Goal: Task Accomplishment & Management: Manage account settings

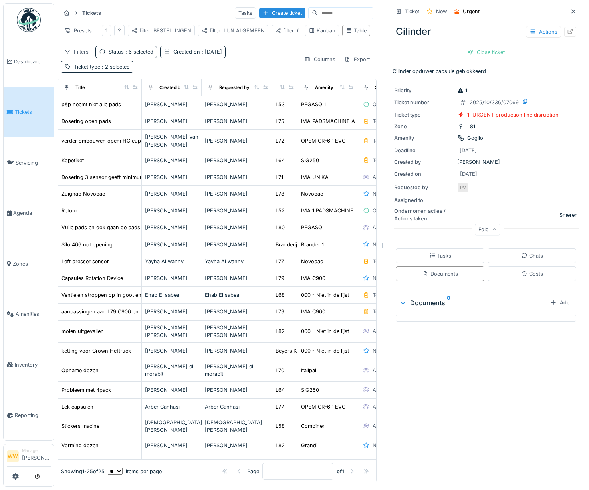
scroll to position [86, 36]
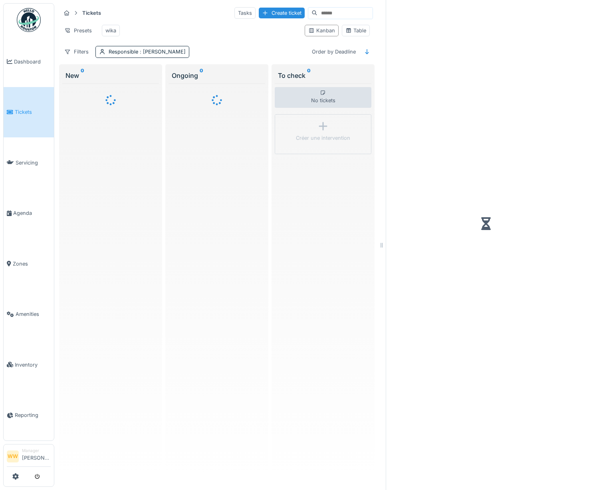
scroll to position [2, 0]
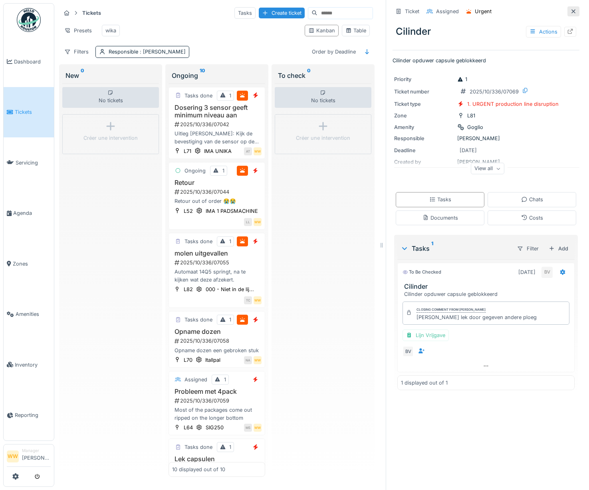
click at [570, 11] on icon at bounding box center [573, 11] width 6 height 5
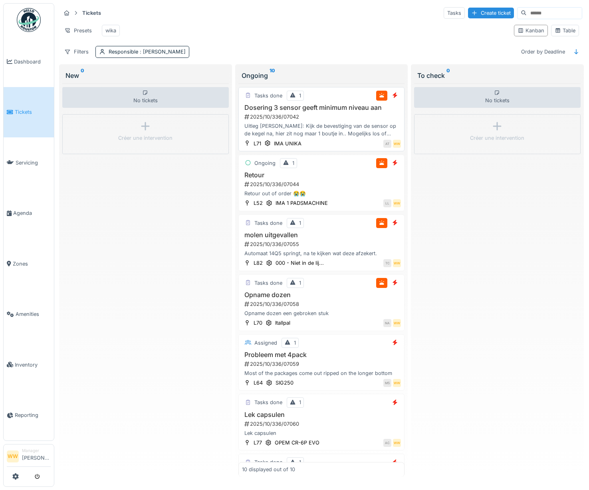
click at [325, 121] on div "2025/10/336/07042" at bounding box center [322, 117] width 158 height 8
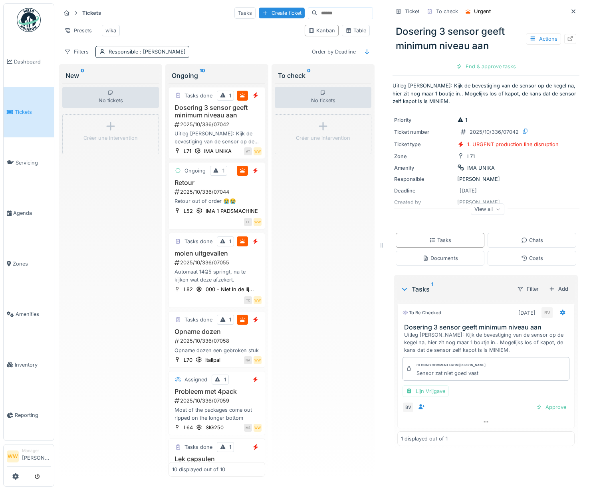
scroll to position [6, 0]
drag, startPoint x: 475, startPoint y: 366, endPoint x: 406, endPoint y: 368, distance: 68.7
click at [406, 368] on div "Closing comment from Bert Vermeiren Sensor zat niet goed vast" at bounding box center [485, 368] width 167 height 23
drag, startPoint x: 406, startPoint y: 368, endPoint x: 495, endPoint y: 366, distance: 88.3
click at [495, 366] on div "Closing comment from Bert Vermeiren Sensor zat niet goed vast" at bounding box center [485, 368] width 167 height 23
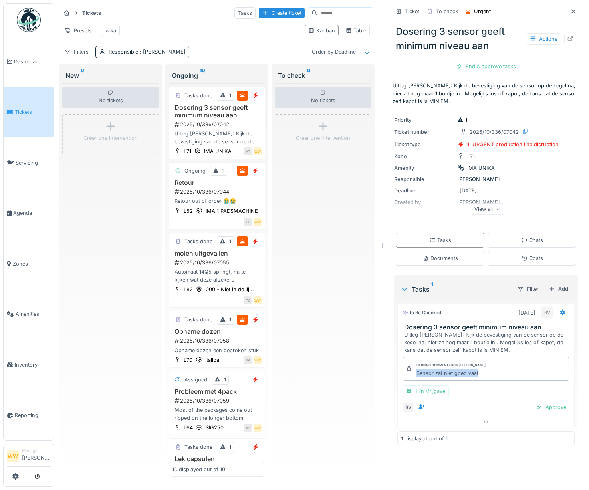
drag, startPoint x: 477, startPoint y: 369, endPoint x: 412, endPoint y: 369, distance: 65.5
click at [416, 369] on div "Sensor zat niet goed vast" at bounding box center [450, 373] width 69 height 8
copy div "Sensor zat niet goed vast"
click at [490, 61] on div "End & approve tasks" at bounding box center [486, 66] width 66 height 11
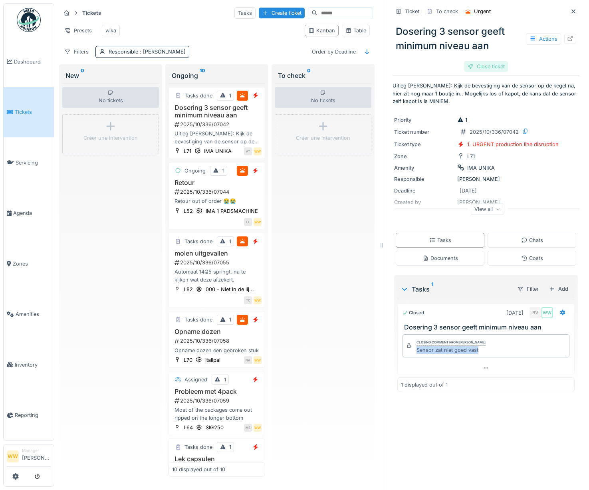
click at [483, 62] on div "Close ticket" at bounding box center [486, 66] width 44 height 11
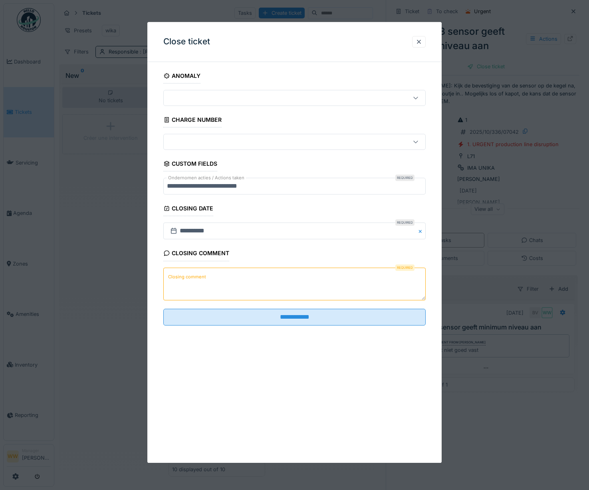
click at [214, 286] on textarea "Closing comment" at bounding box center [294, 283] width 263 height 33
paste textarea "**********"
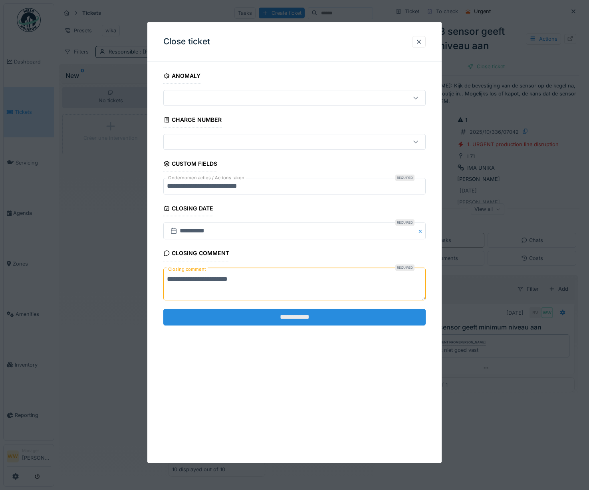
type textarea "**********"
click at [276, 317] on input "**********" at bounding box center [294, 317] width 263 height 17
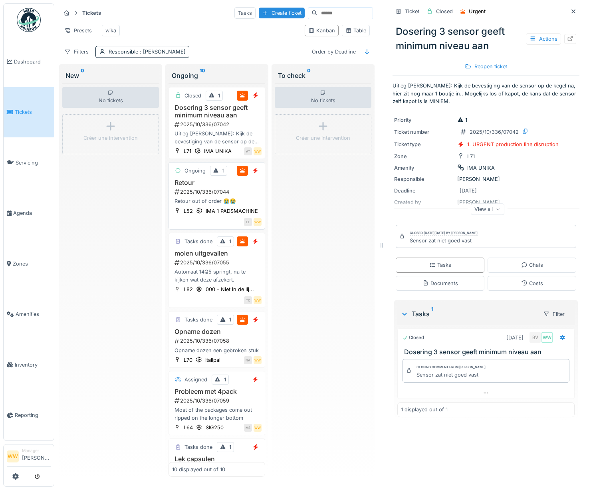
click at [221, 186] on h3 "Retour" at bounding box center [216, 183] width 89 height 8
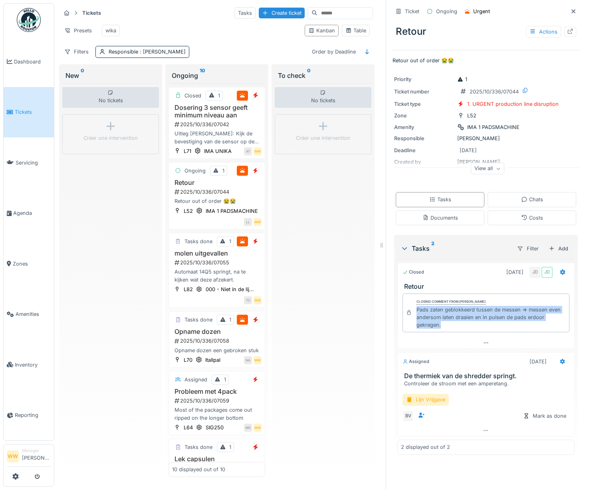
drag, startPoint x: 411, startPoint y: 304, endPoint x: 438, endPoint y: 322, distance: 32.2
click at [438, 322] on div "Pads zaten geblokkeerd tussen de messen => messen even andersom laten draaien e…" at bounding box center [490, 317] width 149 height 23
click at [545, 152] on div "Deadline 10/8/2025" at bounding box center [486, 150] width 184 height 9
click at [234, 176] on div "Ongoing 1" at bounding box center [216, 171] width 89 height 10
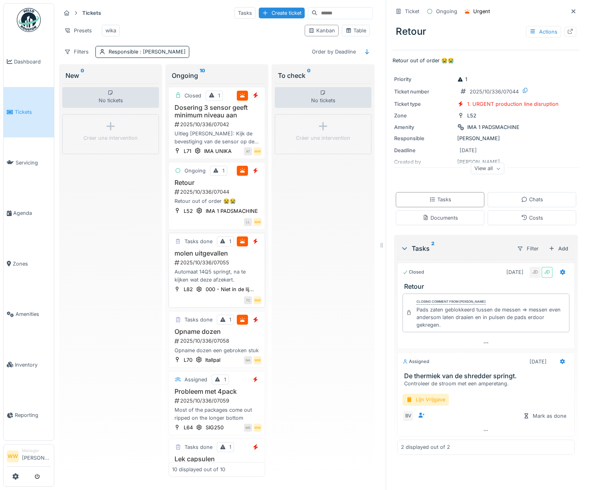
click at [235, 246] on div "Tasks done 1" at bounding box center [216, 241] width 89 height 10
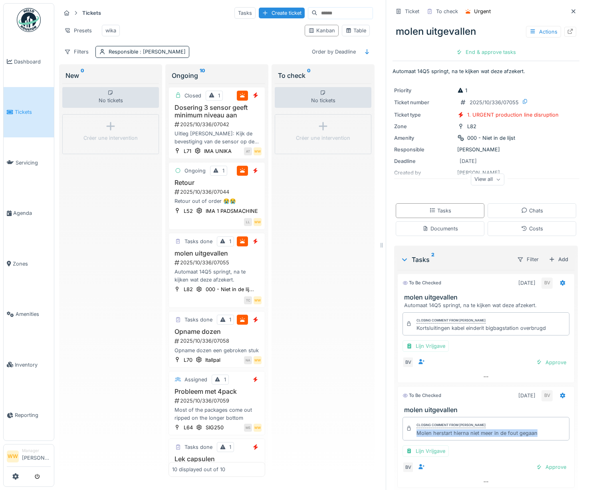
drag, startPoint x: 409, startPoint y: 426, endPoint x: 538, endPoint y: 427, distance: 128.5
click at [538, 427] on div "Closing comment from Bert Vermeiren Molen herstart hierna niet meer in de fout …" at bounding box center [485, 428] width 167 height 23
copy div "Molen herstart hierna niet meer in de fout gegaan"
drag, startPoint x: 542, startPoint y: 324, endPoint x: 409, endPoint y: 323, distance: 133.7
click at [409, 323] on div "Closing comment from Bert Vermeiren Kortsluitingen kabel einderit bigbagstation…" at bounding box center [485, 323] width 167 height 23
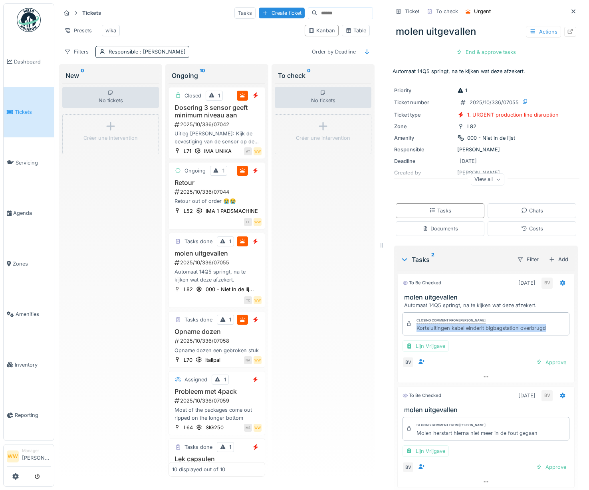
copy div "Kortsluitingen kabel einderit bigbagstation overbrugd"
click at [482, 49] on div "End & approve tasks" at bounding box center [486, 52] width 66 height 11
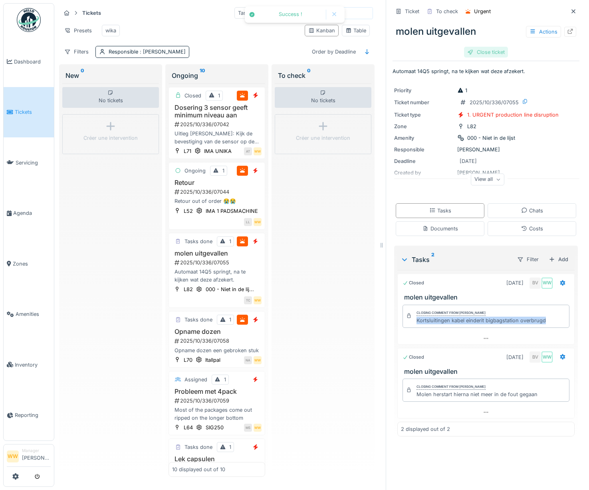
click at [483, 47] on div "Close ticket" at bounding box center [486, 52] width 44 height 11
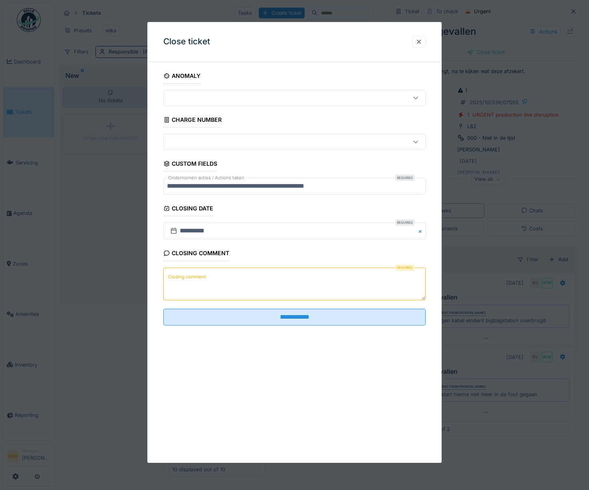
click at [198, 275] on label "Closing comment" at bounding box center [186, 277] width 41 height 10
click at [198, 275] on textarea "Closing comment" at bounding box center [294, 283] width 263 height 33
paste textarea "**********"
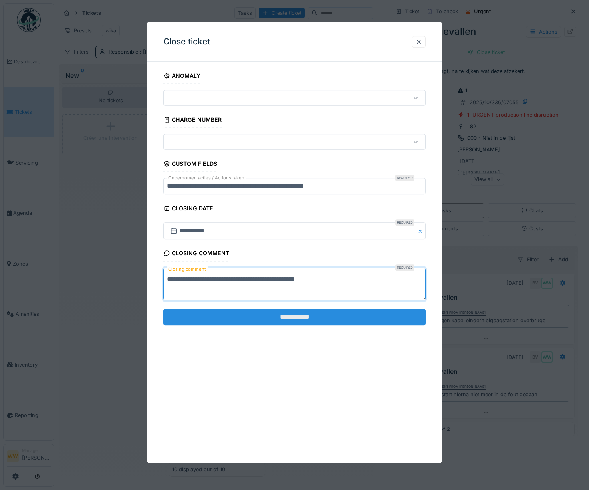
type textarea "**********"
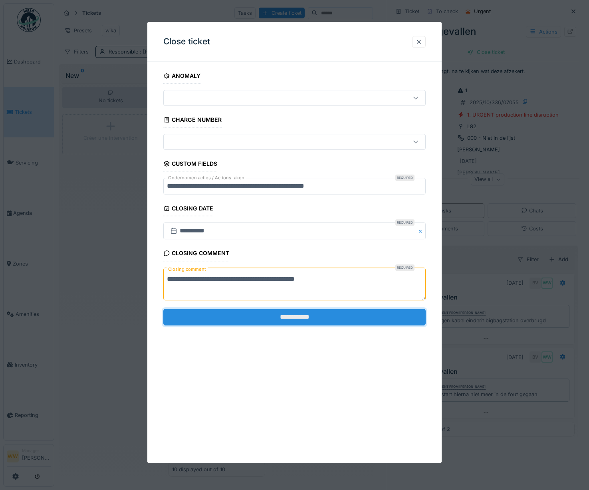
click at [268, 323] on input "**********" at bounding box center [294, 317] width 263 height 17
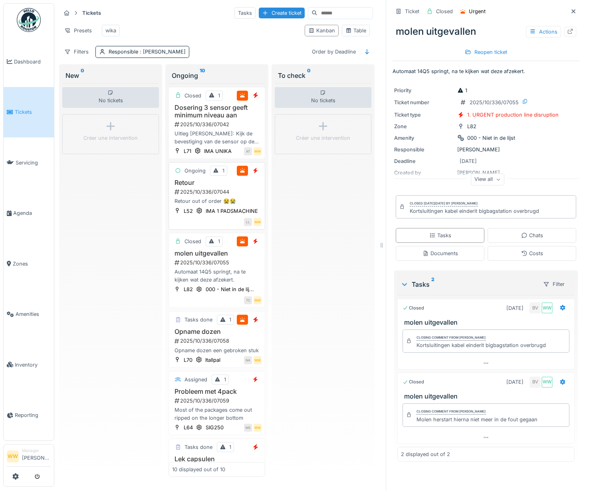
click at [236, 205] on div "Retour out of order 😭😭" at bounding box center [216, 201] width 89 height 8
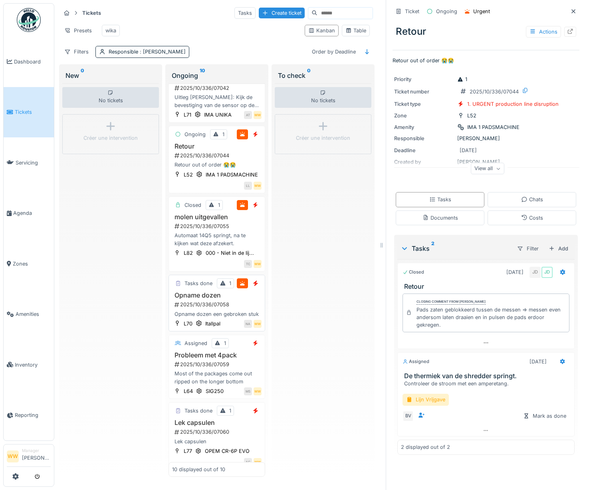
scroll to position [40, 0]
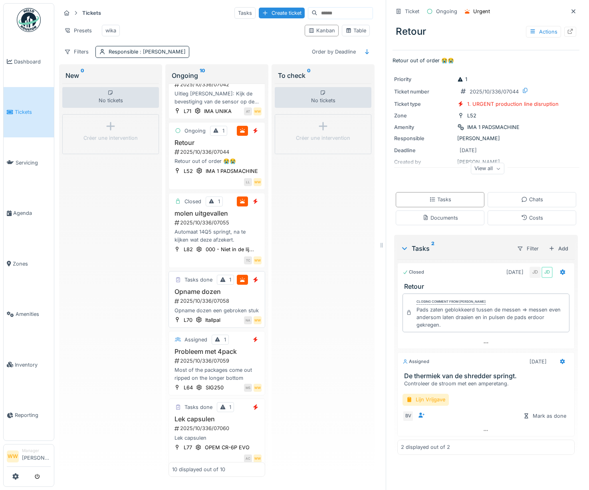
click at [226, 328] on div "Tasks done 1 Opname dozen 2025/10/336/07058 Opname dozen een gebroken stuk L70 …" at bounding box center [216, 299] width 97 height 57
click at [226, 295] on h3 "Opname dozen" at bounding box center [216, 292] width 89 height 8
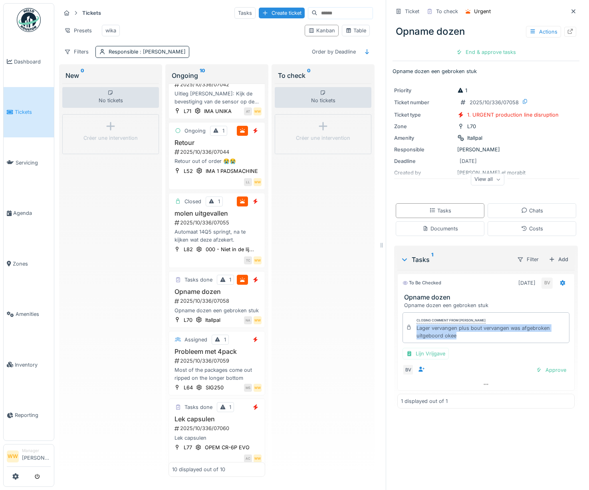
drag, startPoint x: 410, startPoint y: 323, endPoint x: 463, endPoint y: 333, distance: 53.7
click at [463, 333] on div "Lager vervangen plus bout vervangen was afgebroken uitgeboord okee" at bounding box center [490, 331] width 149 height 15
copy div "Lager vervangen plus bout vervangen was afgebroken uitgeboord okee"
click at [490, 47] on div "End & approve tasks" at bounding box center [486, 52] width 66 height 11
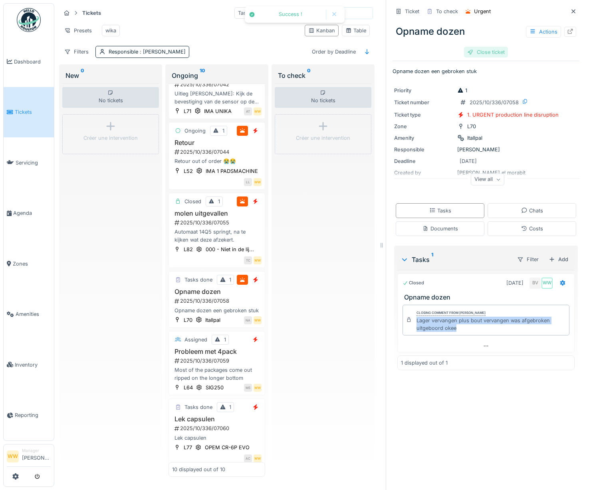
click at [478, 47] on div "Close ticket" at bounding box center [486, 52] width 44 height 11
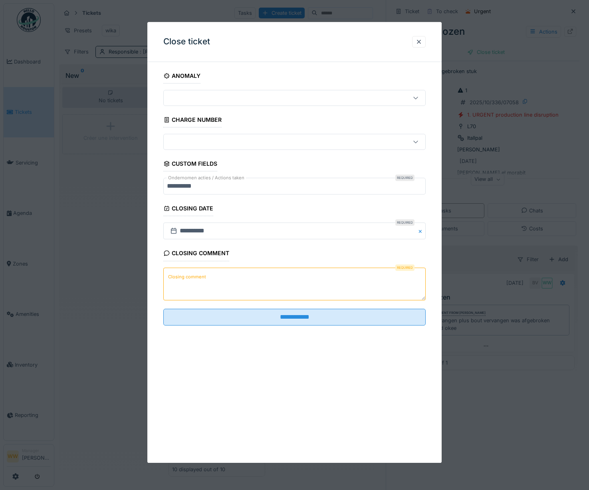
click at [243, 289] on textarea "Closing comment" at bounding box center [294, 283] width 263 height 33
paste textarea "**********"
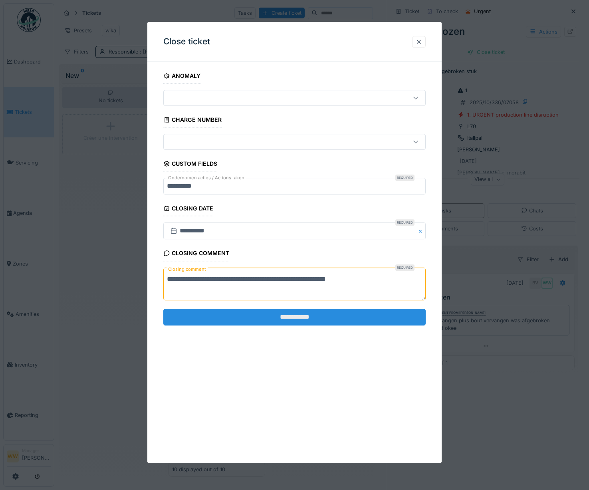
type textarea "**********"
click at [348, 319] on input "**********" at bounding box center [294, 317] width 263 height 17
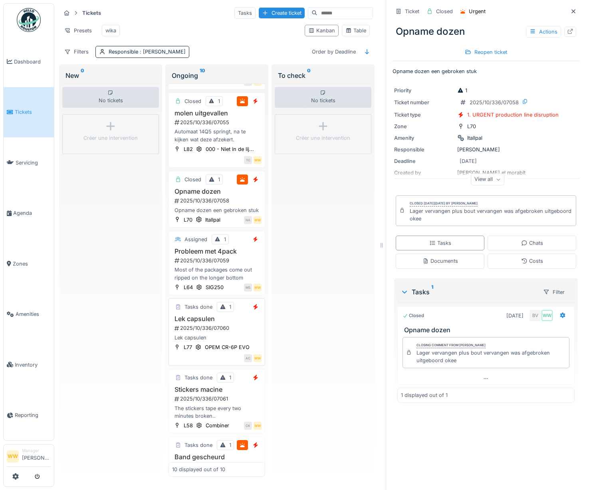
scroll to position [160, 0]
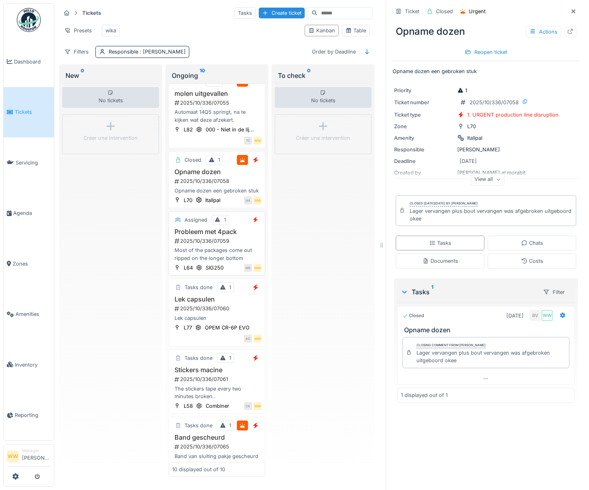
click at [233, 235] on h3 "Probleem met 4pack" at bounding box center [216, 232] width 89 height 8
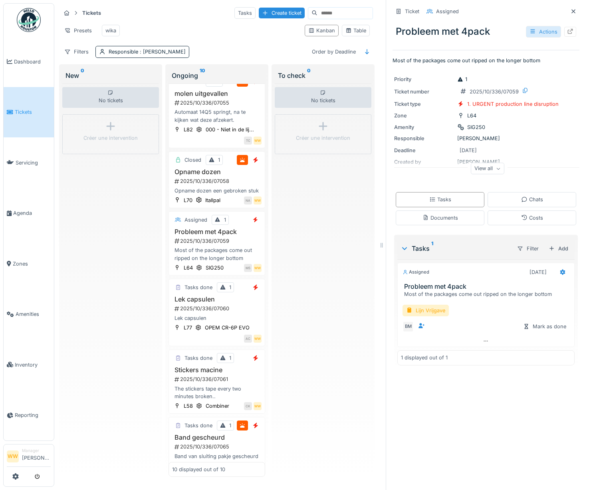
click at [529, 26] on div "Actions" at bounding box center [543, 32] width 35 height 12
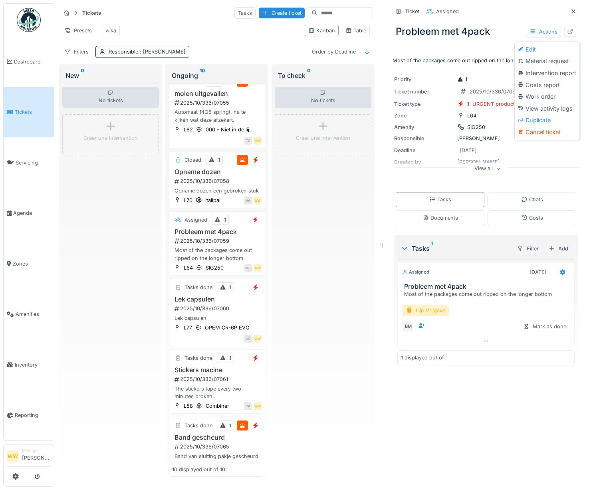
click at [542, 46] on div "Edit" at bounding box center [546, 50] width 61 height 12
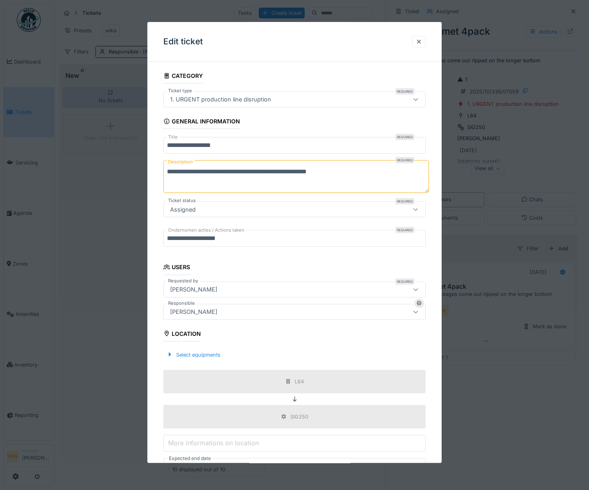
click at [244, 307] on div "[PERSON_NAME]" at bounding box center [294, 312] width 263 height 16
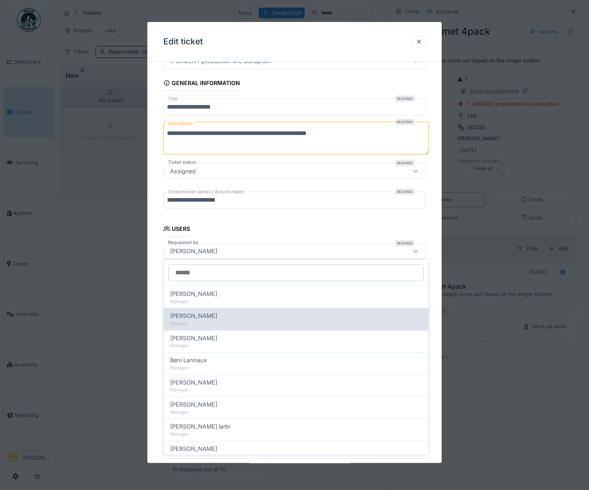
scroll to position [69, 0]
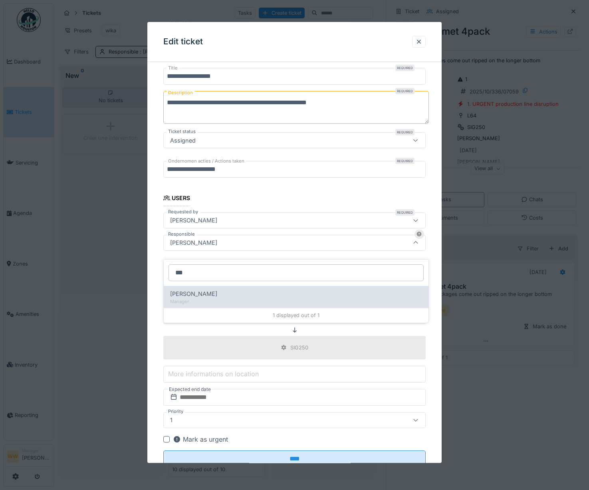
type input "***"
click at [211, 289] on span "[PERSON_NAME] Van [PERSON_NAME]" at bounding box center [193, 293] width 47 height 9
type input "****"
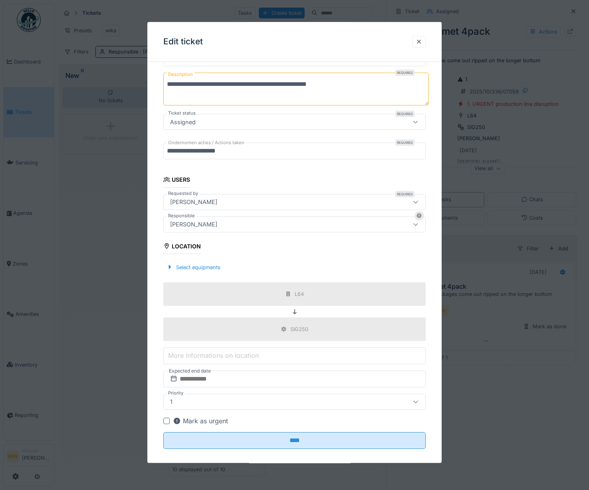
scroll to position [96, 0]
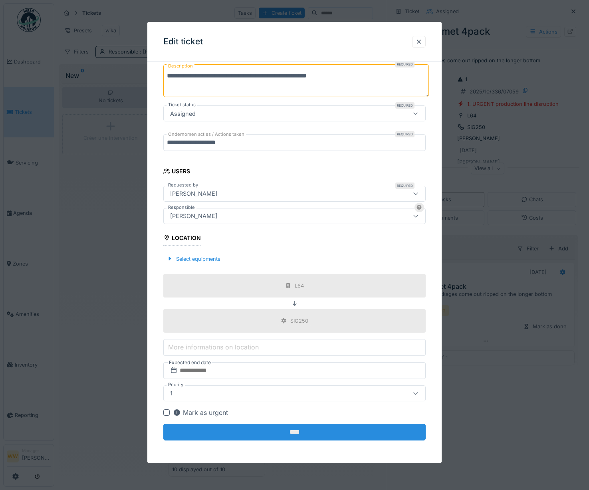
click at [319, 439] on input "****" at bounding box center [294, 431] width 263 height 17
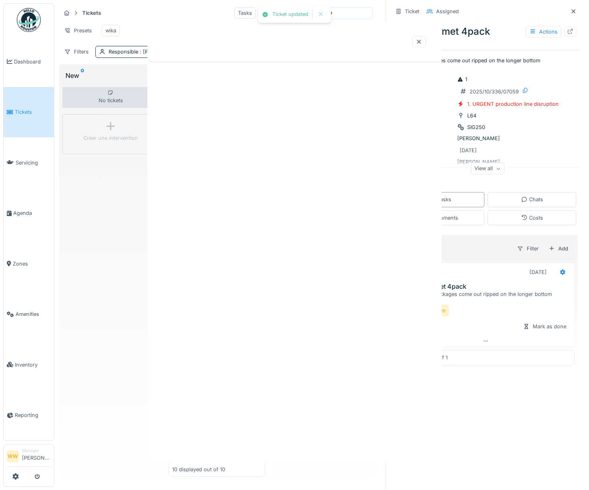
scroll to position [0, 0]
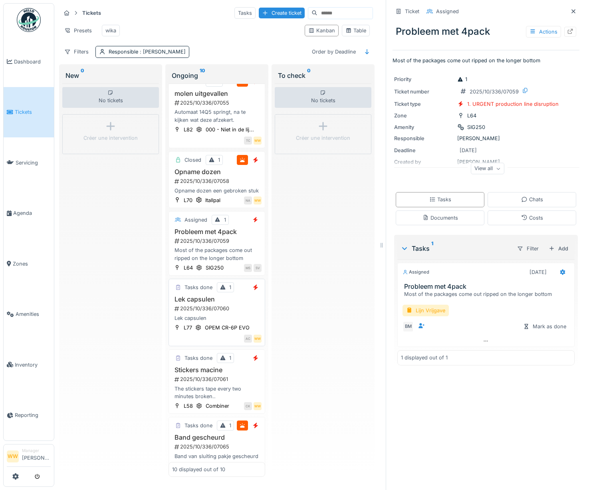
click at [231, 303] on h3 "Lek capsulen" at bounding box center [216, 299] width 89 height 8
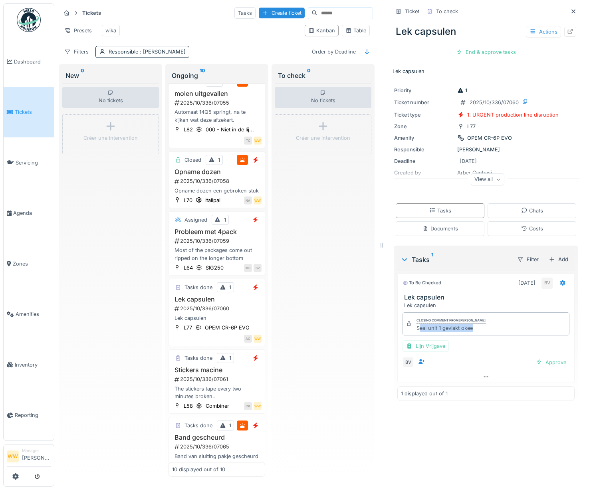
drag, startPoint x: 469, startPoint y: 321, endPoint x: 414, endPoint y: 326, distance: 55.4
click at [416, 326] on div "Seal unit 1 gevlakt okee" at bounding box center [450, 328] width 69 height 8
drag, startPoint x: 414, startPoint y: 326, endPoint x: 410, endPoint y: 323, distance: 4.9
click at [410, 323] on div "Closing comment from Bert Vermeiren Seal unit 1 gevlakt okee" at bounding box center [485, 323] width 167 height 23
drag, startPoint x: 410, startPoint y: 323, endPoint x: 471, endPoint y: 325, distance: 61.1
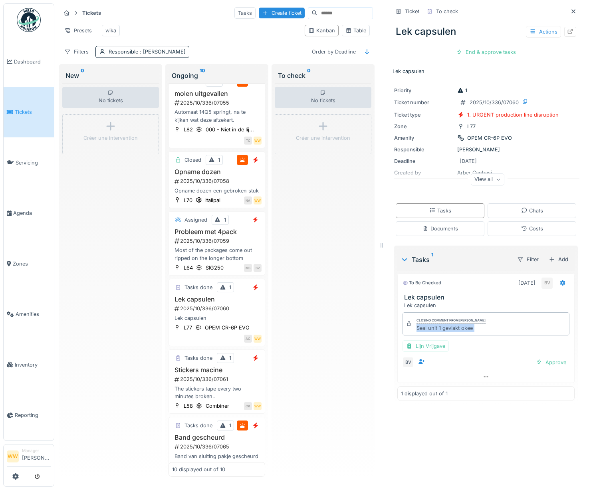
click at [471, 325] on div "Closing comment from Bert Vermeiren Seal unit 1 gevlakt okee" at bounding box center [485, 323] width 167 height 23
copy div "Seal unit 1 gevlakt okee Lijn Vrijgave BV Approve"
click at [479, 47] on div "End & approve tasks" at bounding box center [486, 52] width 66 height 11
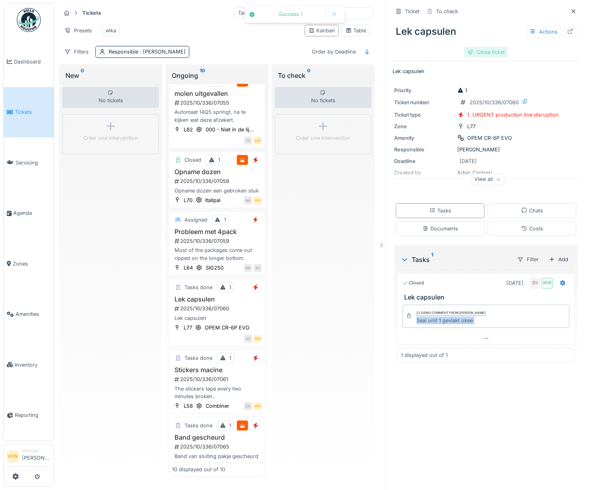
click at [485, 47] on div "Close ticket" at bounding box center [486, 52] width 44 height 11
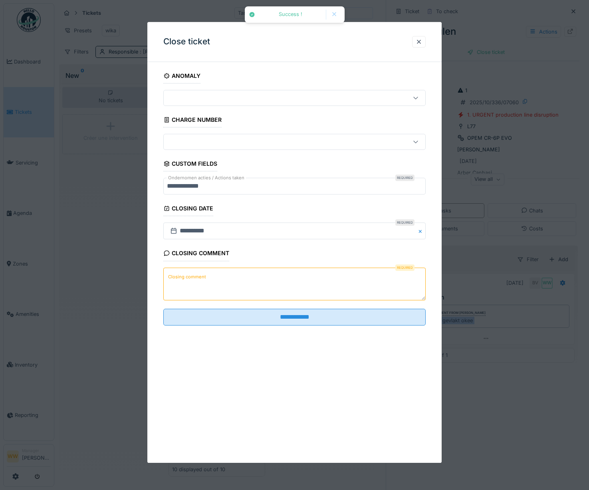
click at [280, 276] on textarea "Closing comment" at bounding box center [294, 283] width 263 height 33
paste textarea "**********"
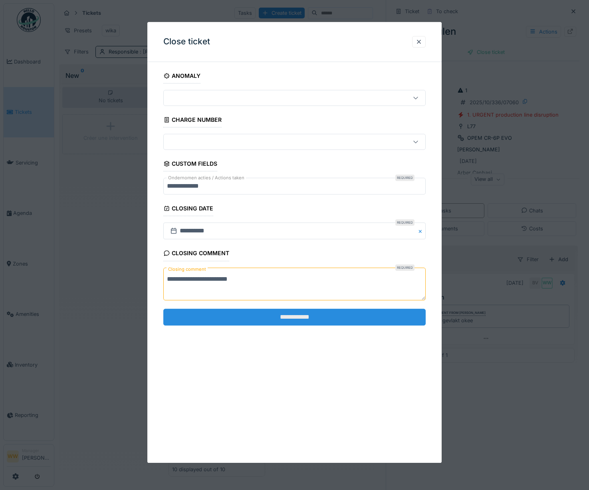
type textarea "**********"
click at [295, 313] on input "**********" at bounding box center [294, 317] width 263 height 17
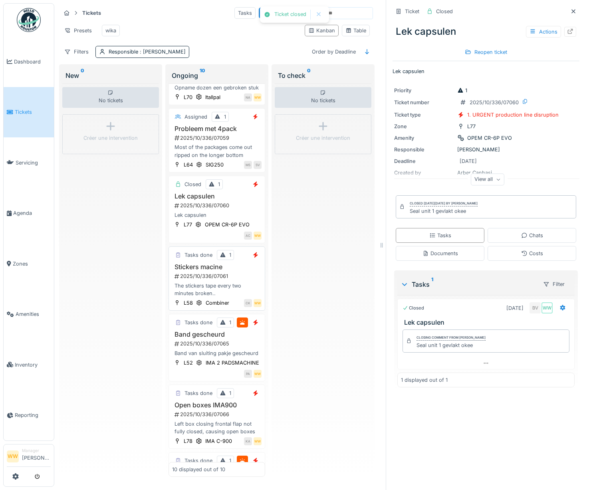
scroll to position [279, 0]
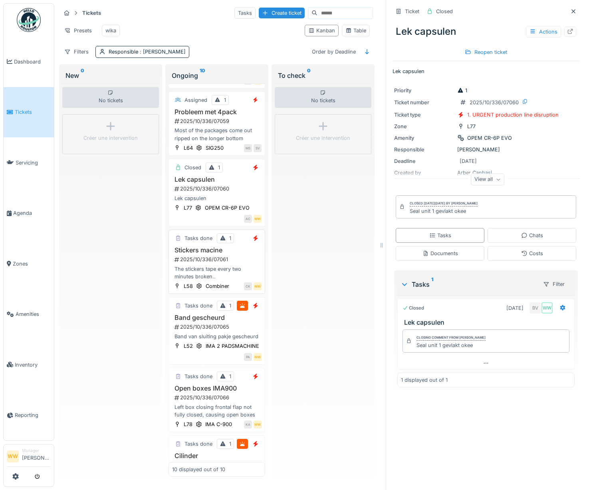
click at [235, 254] on h3 "Stickers macine" at bounding box center [216, 250] width 89 height 8
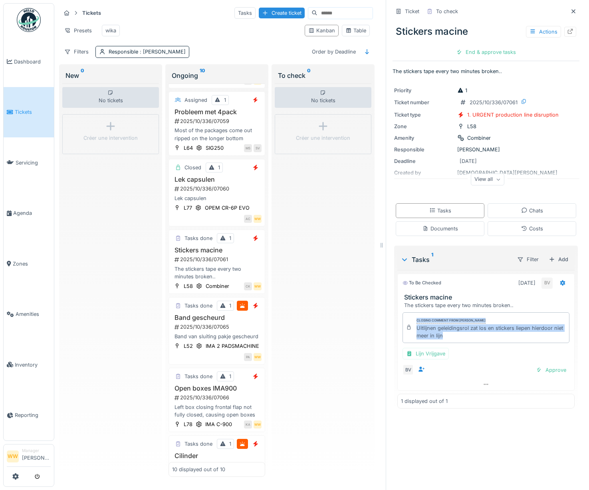
drag, startPoint x: 449, startPoint y: 331, endPoint x: 407, endPoint y: 325, distance: 42.3
click at [407, 325] on div "Closing comment from Bert Vermeiren Uitlijnen geleidingsrol zat los en stickers…" at bounding box center [485, 327] width 167 height 31
drag, startPoint x: 407, startPoint y: 325, endPoint x: 463, endPoint y: 330, distance: 56.5
click at [463, 330] on div "Uitlijnen geleidingsrol zat los en stickers liepen hierdoor niet meer in lijn" at bounding box center [490, 331] width 149 height 15
drag, startPoint x: 409, startPoint y: 322, endPoint x: 455, endPoint y: 330, distance: 47.5
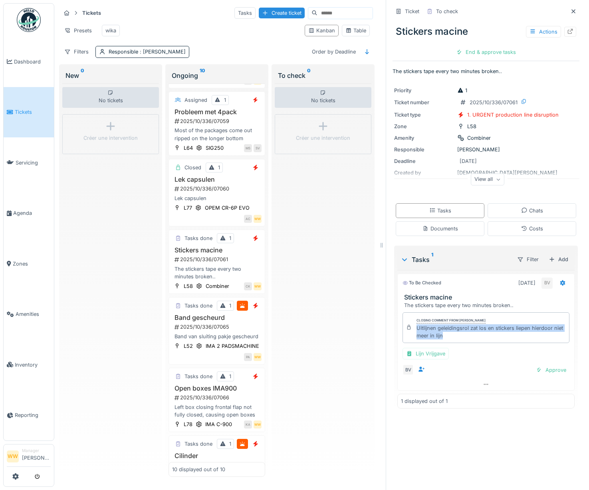
click at [455, 330] on div "Closing comment from Bert Vermeiren Uitlijnen geleidingsrol zat los en stickers…" at bounding box center [485, 327] width 167 height 31
copy div "Uitlijnen geleidingsrol zat los en stickers liepen hierdoor niet meer in lijn"
click at [467, 47] on div "End & approve tasks" at bounding box center [486, 52] width 66 height 11
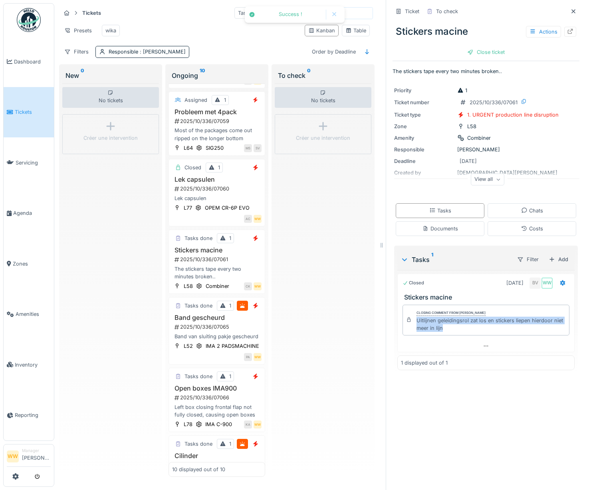
click at [467, 47] on div "Close ticket" at bounding box center [486, 52] width 44 height 11
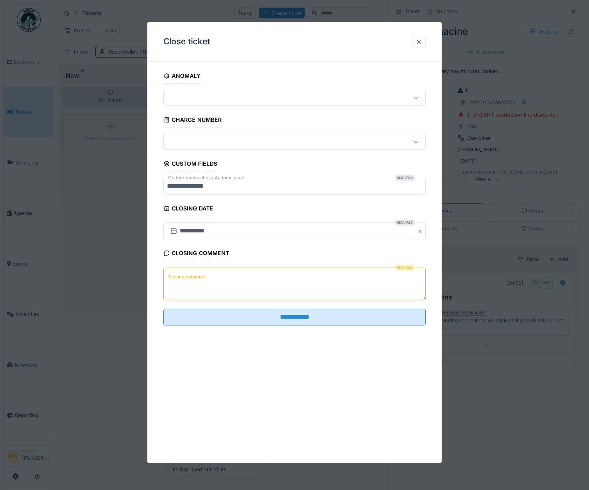
click at [249, 274] on textarea "Closing comment" at bounding box center [294, 283] width 263 height 33
paste textarea "**********"
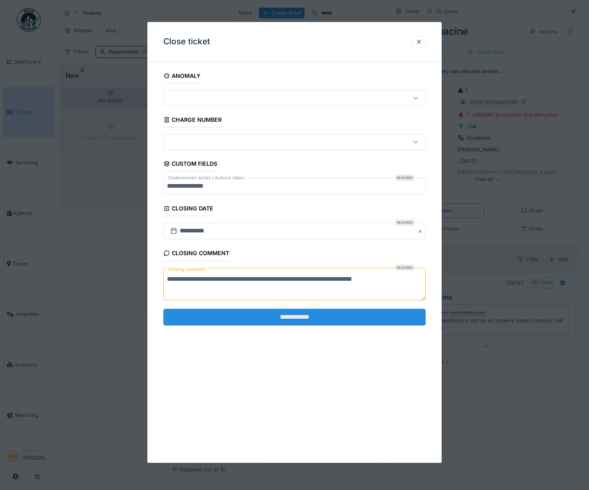
type textarea "**********"
click at [333, 319] on input "**********" at bounding box center [294, 317] width 263 height 17
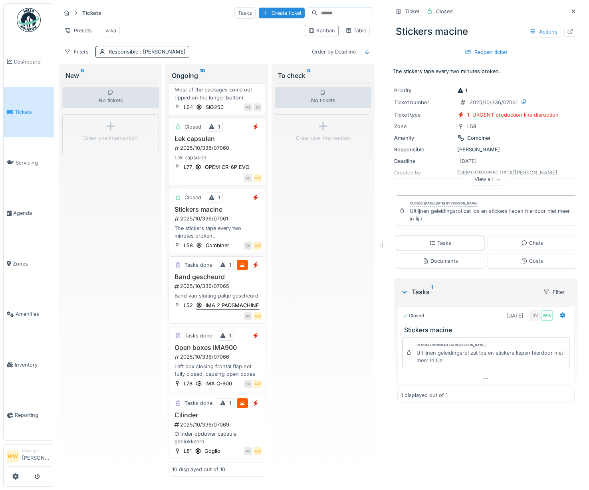
scroll to position [399, 0]
click at [234, 256] on div "Tasks done 1 Band gescheurd 2025/10/336/07065 Band van sluiting pakje gescheurd…" at bounding box center [216, 289] width 97 height 67
click at [214, 273] on div "Band gescheurd 2025/10/336/07065 Band van sluiting pakje gescheurd" at bounding box center [216, 286] width 89 height 26
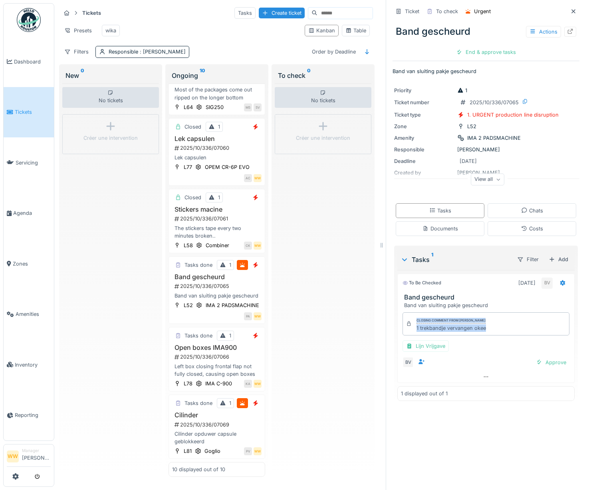
drag, startPoint x: 481, startPoint y: 323, endPoint x: 406, endPoint y: 321, distance: 74.7
click at [406, 321] on div "Closing comment from Bert Vermeiren 1 trekbandje vervangen okee" at bounding box center [485, 323] width 167 height 23
drag, startPoint x: 406, startPoint y: 321, endPoint x: 410, endPoint y: 325, distance: 4.8
click at [410, 325] on div "Closing comment from Bert Vermeiren 1 trekbandje vervangen okee" at bounding box center [485, 323] width 167 height 23
drag, startPoint x: 410, startPoint y: 325, endPoint x: 487, endPoint y: 323, distance: 76.7
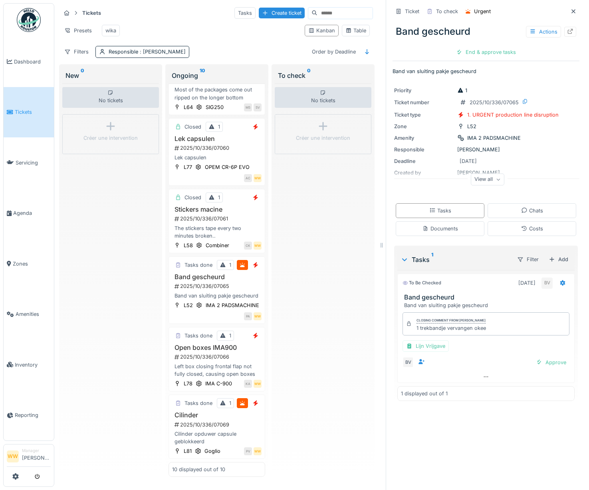
click at [486, 323] on div "Closing comment from Bert Vermeiren 1 trekbandje vervangen okee" at bounding box center [485, 323] width 167 height 23
drag, startPoint x: 481, startPoint y: 323, endPoint x: 409, endPoint y: 327, distance: 72.3
click at [409, 327] on div "Closing comment from Bert Vermeiren 1 trekbandje vervangen okee" at bounding box center [485, 323] width 167 height 23
copy div "1 trekbandje vervangen okee"
click at [484, 47] on div "End & approve tasks" at bounding box center [486, 52] width 66 height 11
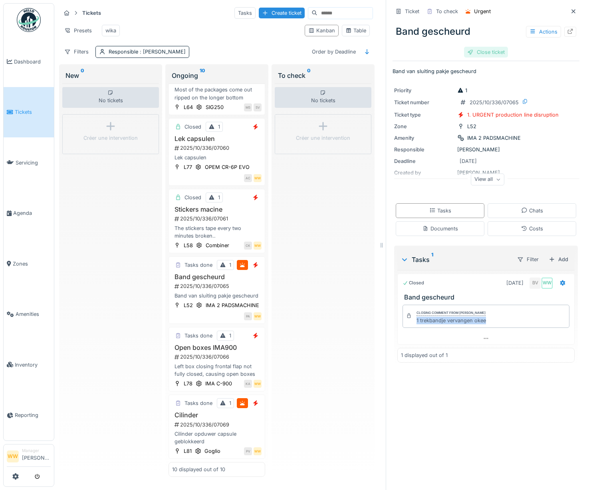
click at [490, 47] on div "Close ticket" at bounding box center [486, 52] width 44 height 11
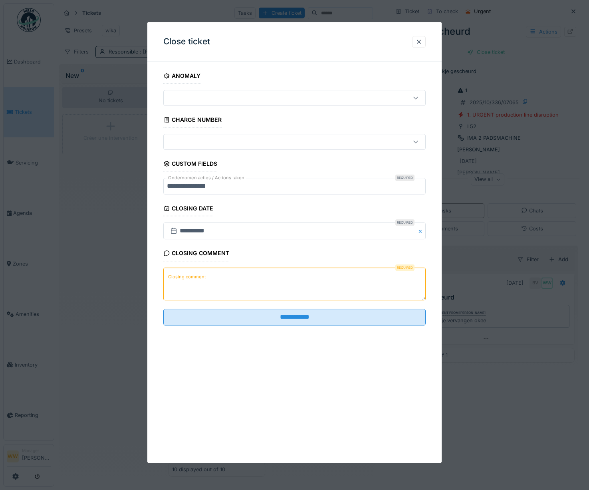
click at [230, 284] on textarea "Closing comment" at bounding box center [294, 283] width 263 height 33
paste textarea "**********"
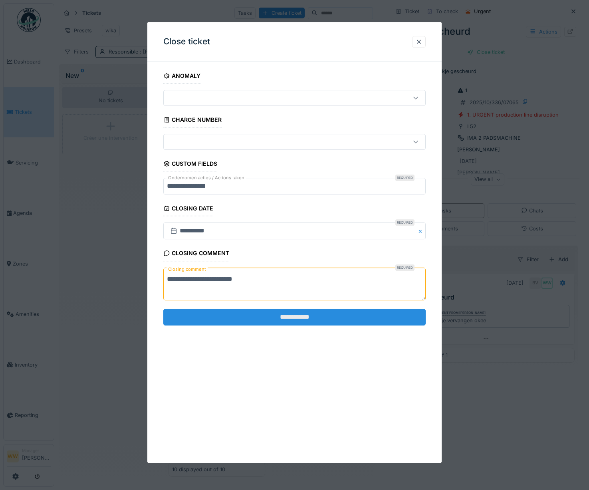
type textarea "**********"
click at [283, 319] on input "**********" at bounding box center [294, 317] width 263 height 17
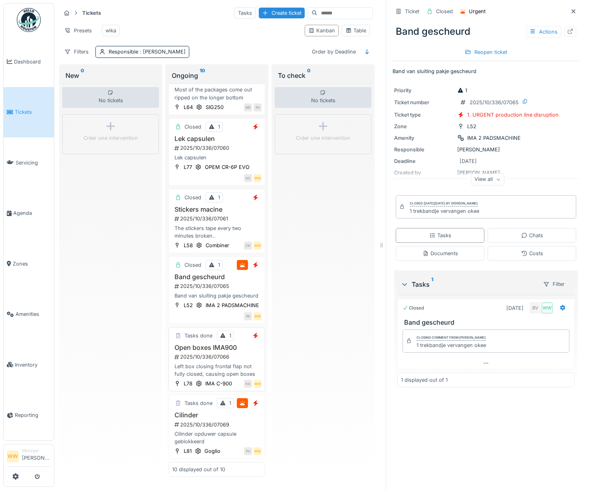
click at [230, 344] on h3 "Open boxes IMA900" at bounding box center [216, 348] width 89 height 8
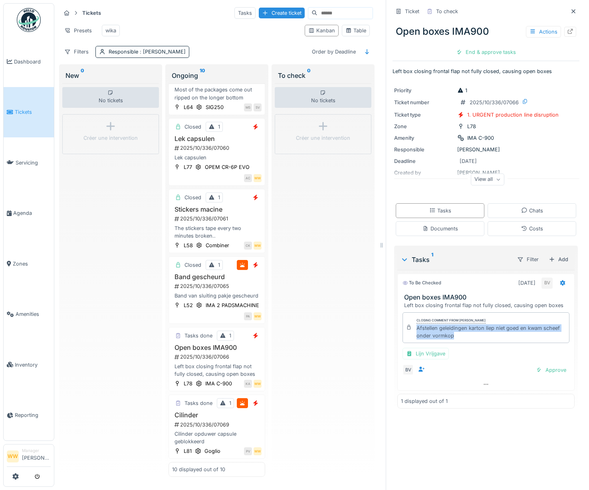
drag, startPoint x: 449, startPoint y: 330, endPoint x: 410, endPoint y: 323, distance: 39.5
click at [410, 323] on div "Closing comment from Bert Vermeiren Afstellen geleidingen karton liep niet goed…" at bounding box center [485, 327] width 167 height 31
copy div "Afstellen geleidingen karton liep niet goed en kwam scheef onder vormkop"
click at [469, 50] on div "End & approve tasks" at bounding box center [486, 52] width 66 height 11
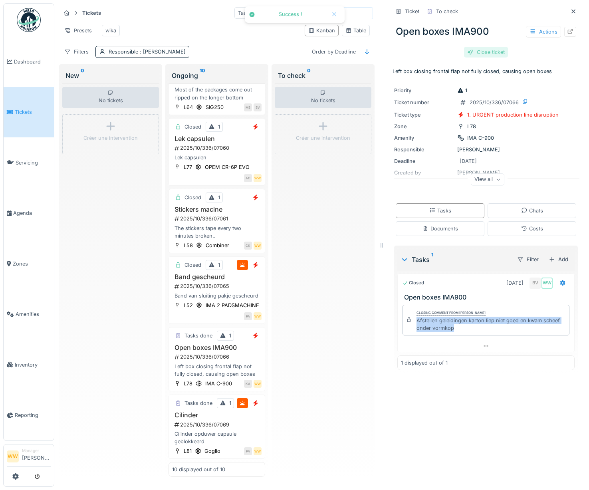
click at [484, 49] on div "Close ticket" at bounding box center [486, 52] width 44 height 11
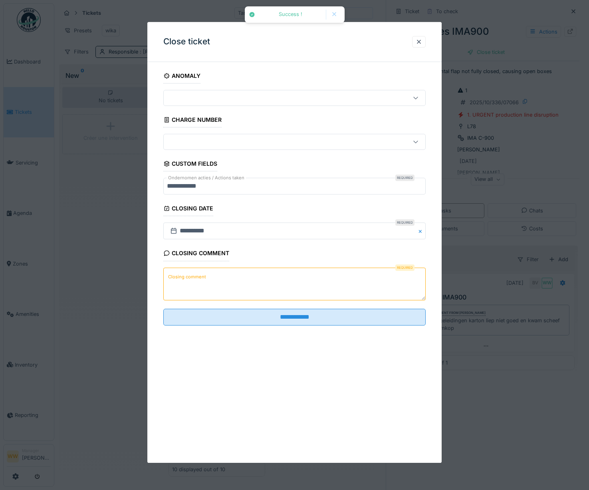
click at [245, 282] on textarea "Closing comment" at bounding box center [294, 283] width 263 height 33
paste textarea "**********"
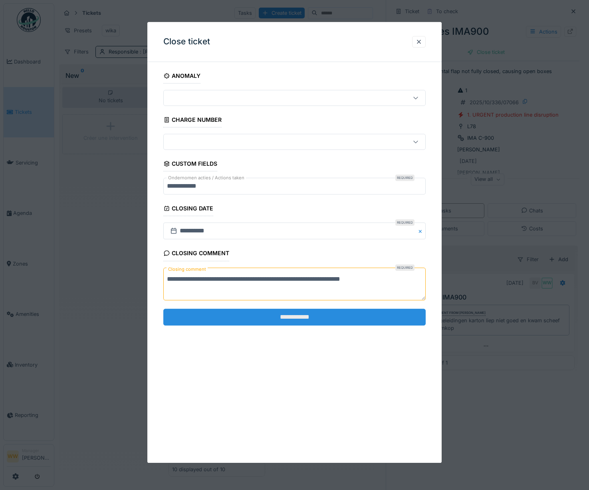
type textarea "**********"
click at [345, 318] on input "**********" at bounding box center [294, 317] width 263 height 17
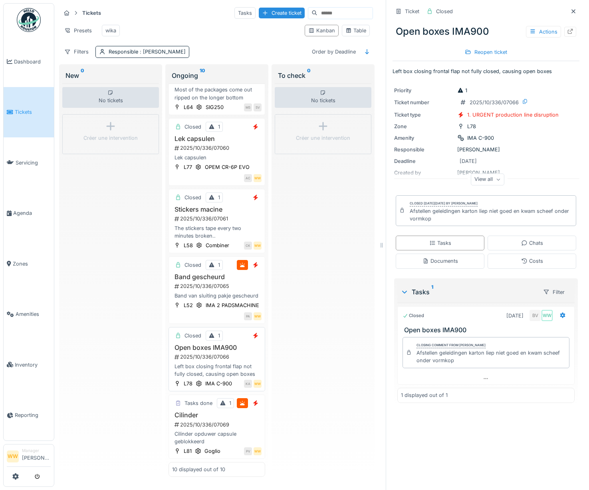
scroll to position [410, 0]
click at [222, 398] on div "Tasks done 1" at bounding box center [216, 403] width 89 height 10
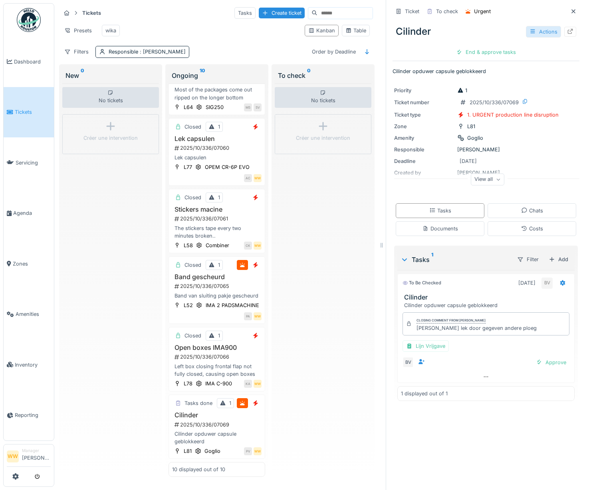
click at [532, 26] on div "Actions" at bounding box center [543, 32] width 35 height 12
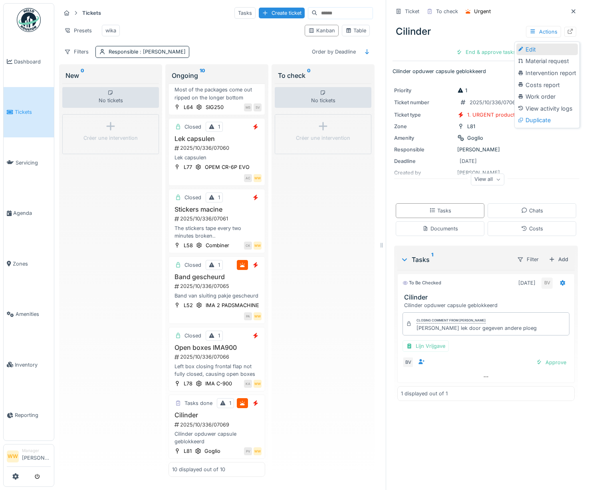
click at [536, 44] on div "Edit" at bounding box center [546, 50] width 61 height 12
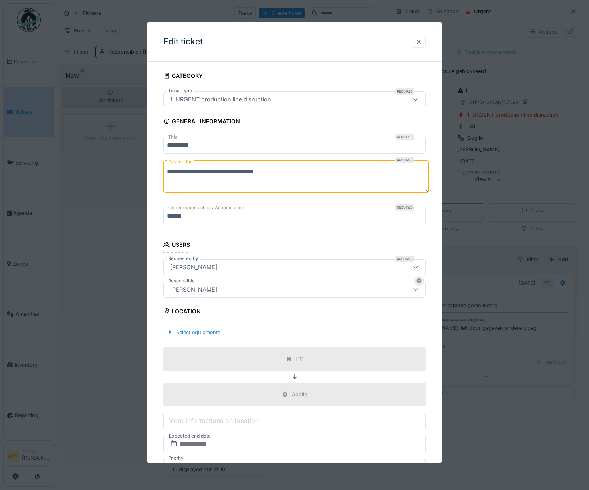
click at [242, 288] on div "[PERSON_NAME]" at bounding box center [279, 289] width 224 height 9
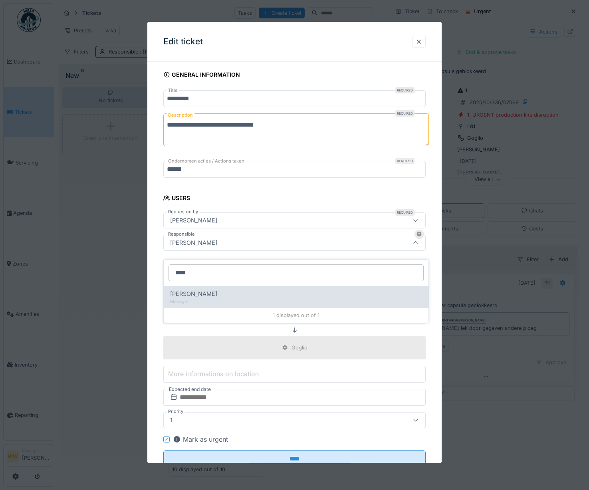
type input "****"
click at [217, 289] on span "[PERSON_NAME] Van [PERSON_NAME]" at bounding box center [193, 293] width 47 height 9
type input "****"
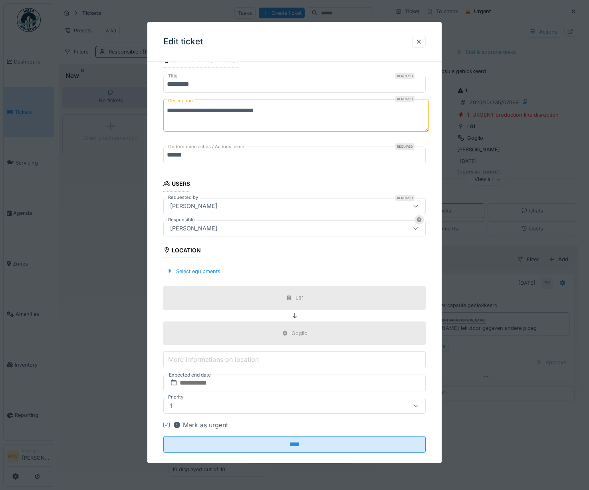
scroll to position [73, 0]
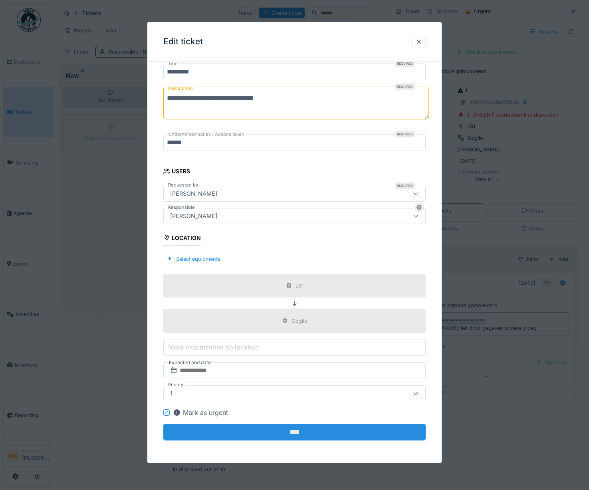
click at [308, 435] on input "****" at bounding box center [294, 431] width 263 height 17
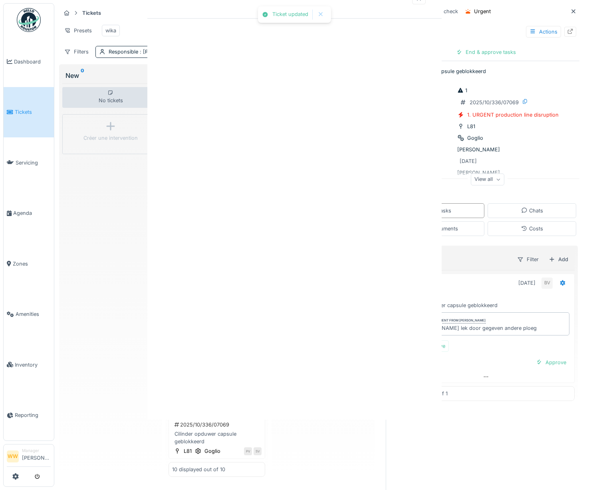
scroll to position [0, 0]
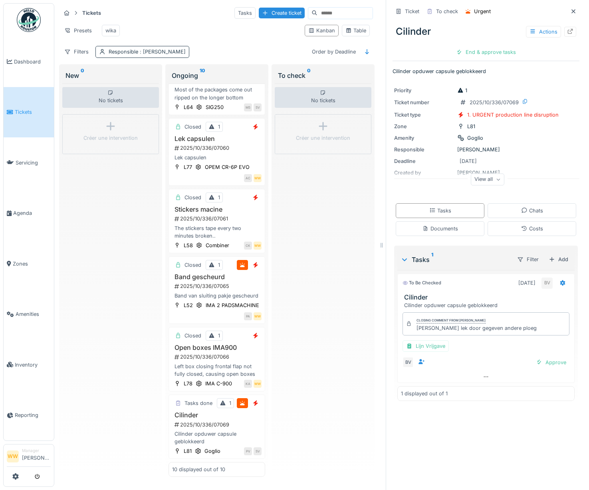
click at [161, 49] on span ": Wiktoria Wachowiak" at bounding box center [161, 52] width 47 height 6
drag, startPoint x: 180, startPoint y: 23, endPoint x: 111, endPoint y: 10, distance: 70.2
click at [181, 22] on div "Presets wika" at bounding box center [179, 31] width 237 height 18
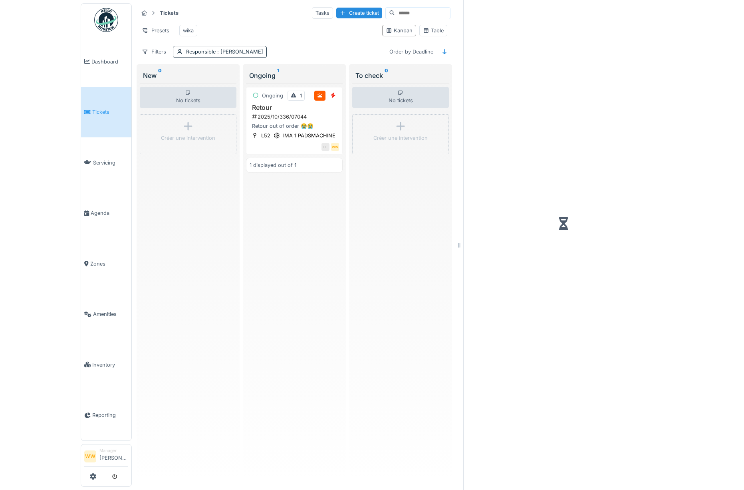
scroll to position [2, 0]
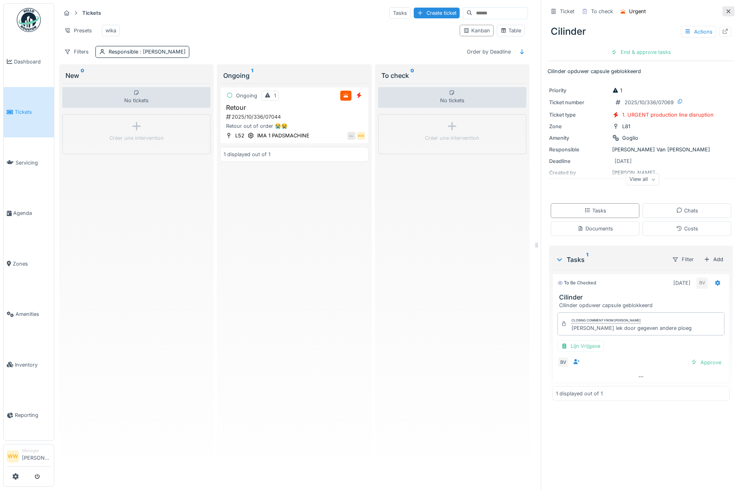
click at [588, 10] on icon at bounding box center [728, 11] width 6 height 5
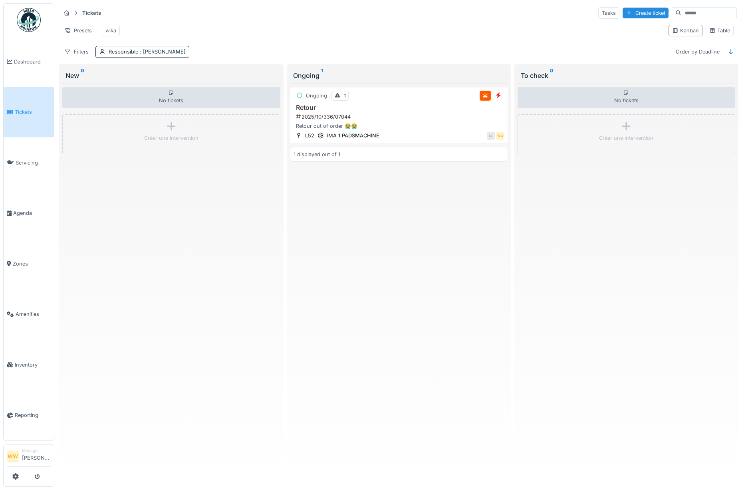
click at [414, 111] on h3 "Retour" at bounding box center [398, 108] width 211 height 8
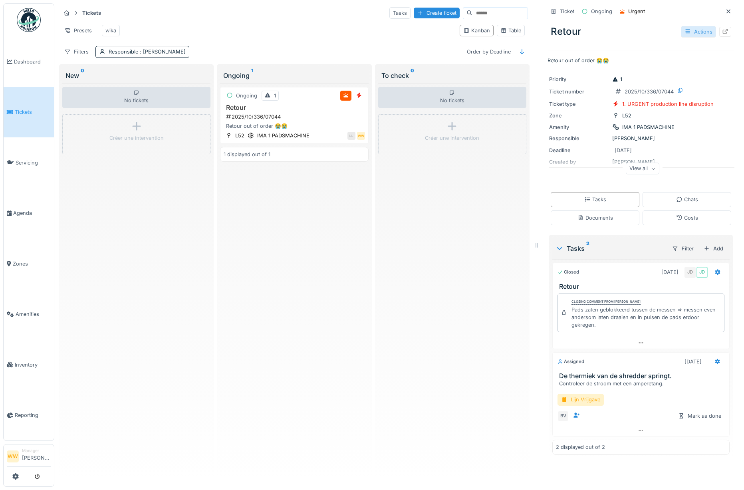
click at [588, 28] on div "Actions" at bounding box center [698, 32] width 35 height 12
click at [588, 30] on div "Retour Actions" at bounding box center [640, 31] width 187 height 21
drag, startPoint x: 556, startPoint y: 372, endPoint x: 657, endPoint y: 384, distance: 101.7
click at [588, 385] on div "De thermiek van de shredder springt. Controleer de stroom met een amperetang." at bounding box center [640, 379] width 176 height 15
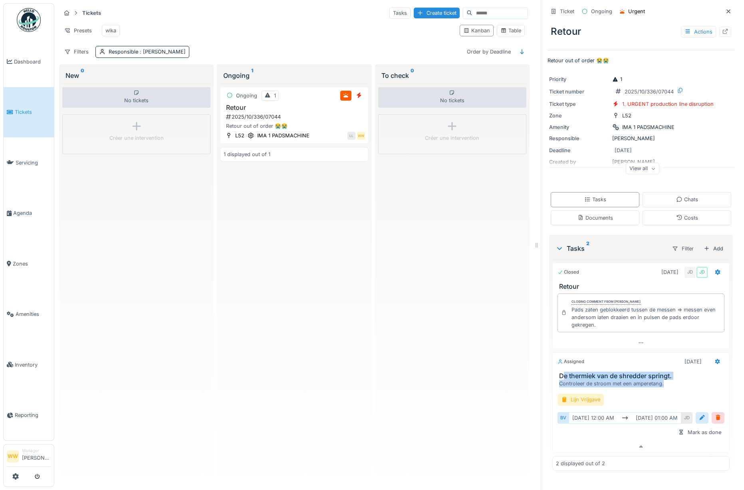
scroll to position [6, 0]
drag, startPoint x: 657, startPoint y: 384, endPoint x: 644, endPoint y: 390, distance: 14.5
click at [588, 394] on div "Lijn Vrijgave" at bounding box center [640, 400] width 167 height 12
drag, startPoint x: 552, startPoint y: 367, endPoint x: 666, endPoint y: 377, distance: 113.8
click at [588, 377] on div "De thermiek van de shredder springt. Controleer de stroom met een amperetang." at bounding box center [640, 379] width 176 height 15
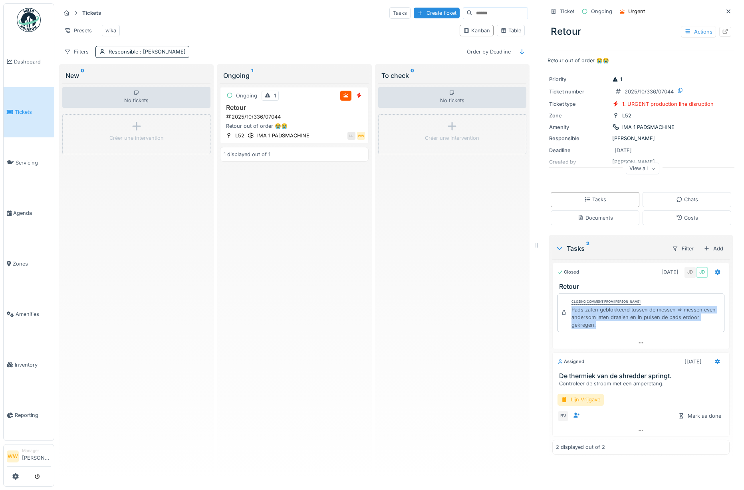
drag, startPoint x: 566, startPoint y: 303, endPoint x: 596, endPoint y: 320, distance: 34.5
click at [588, 320] on div "Pads zaten geblokkeerd tussen de messen => messen even andersom laten draaien e…" at bounding box center [645, 317] width 149 height 23
drag, startPoint x: 596, startPoint y: 320, endPoint x: 605, endPoint y: 317, distance: 9.5
click at [588, 317] on div "Pads zaten geblokkeerd tussen de messen => messen even andersom laten draaien e…" at bounding box center [645, 317] width 149 height 23
click at [588, 325] on div "Closing comment from Jasper De wit Pads zaten geblokkeerd tussen de messen => m…" at bounding box center [640, 312] width 167 height 39
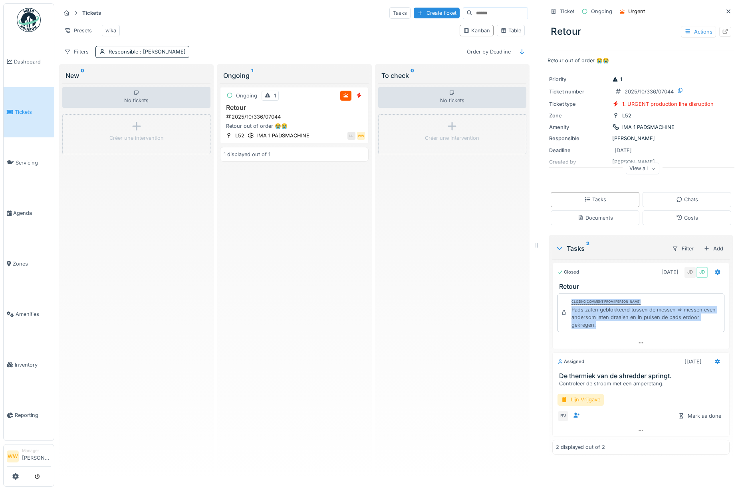
drag, startPoint x: 599, startPoint y: 321, endPoint x: 561, endPoint y: 305, distance: 40.9
click at [561, 305] on div "Closing comment from Jasper De wit Pads zaten geblokkeerd tussen de messen => m…" at bounding box center [640, 312] width 167 height 39
copy div "Closing comment from Jasper De wit Pads zaten geblokkeerd tussen de messen => m…"
click at [588, 186] on div "Tickets Tasks Create ticket Presets wika Kanban Table Filters Responsible : Wik…" at bounding box center [398, 245] width 689 height 490
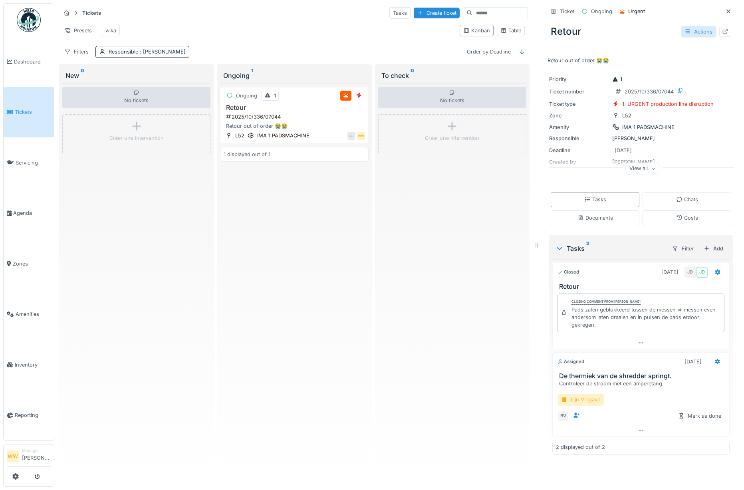
click at [588, 35] on div "Actions" at bounding box center [698, 32] width 35 height 12
click at [588, 53] on div "Edit" at bounding box center [701, 50] width 61 height 12
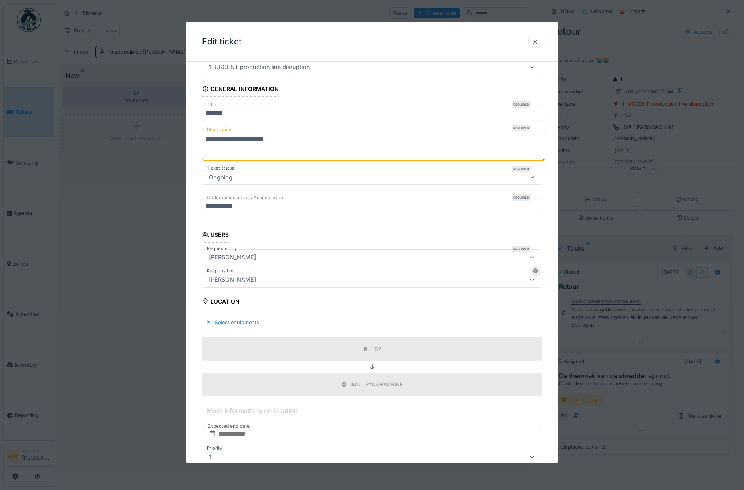
scroll to position [96, 0]
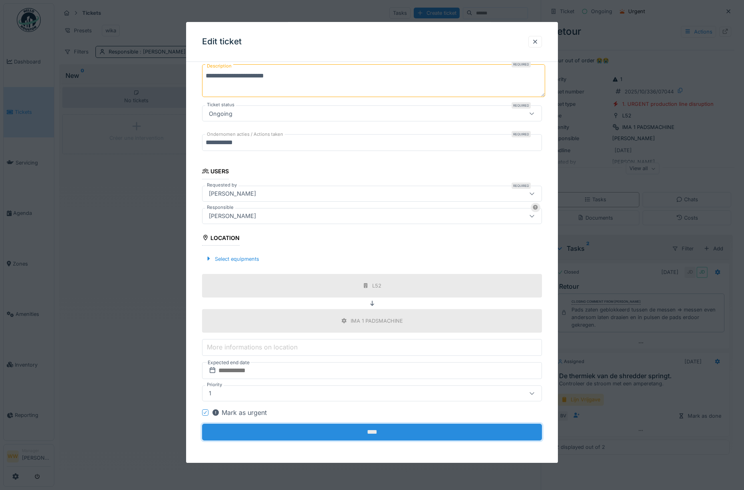
click at [400, 436] on input "****" at bounding box center [372, 431] width 340 height 17
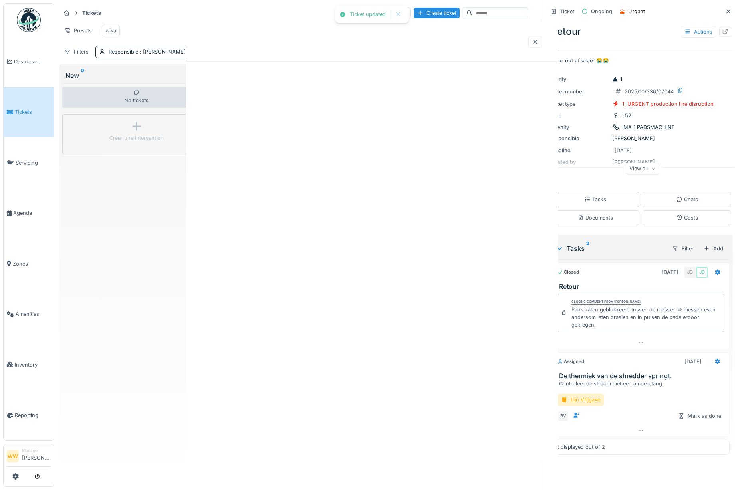
scroll to position [0, 0]
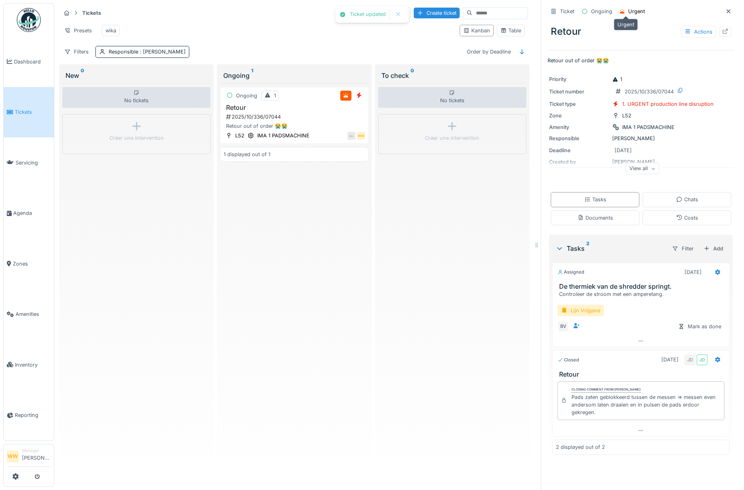
click at [588, 13] on div "Urgent" at bounding box center [636, 12] width 17 height 8
click at [588, 30] on div "Actions" at bounding box center [698, 32] width 35 height 12
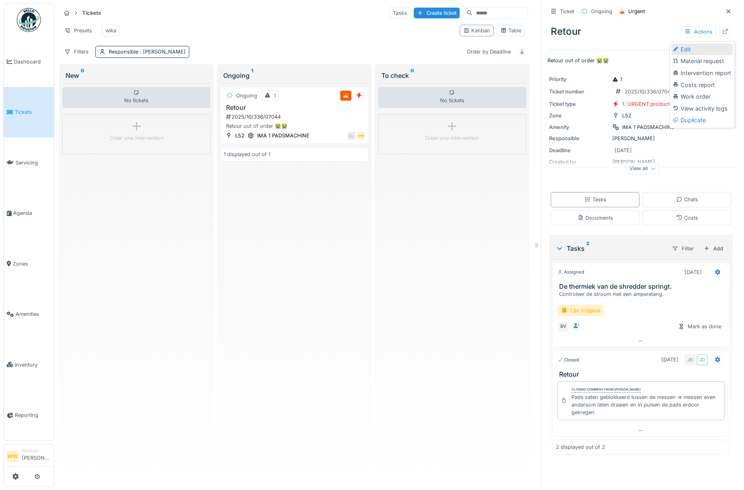
click at [588, 50] on div "Edit" at bounding box center [701, 50] width 61 height 12
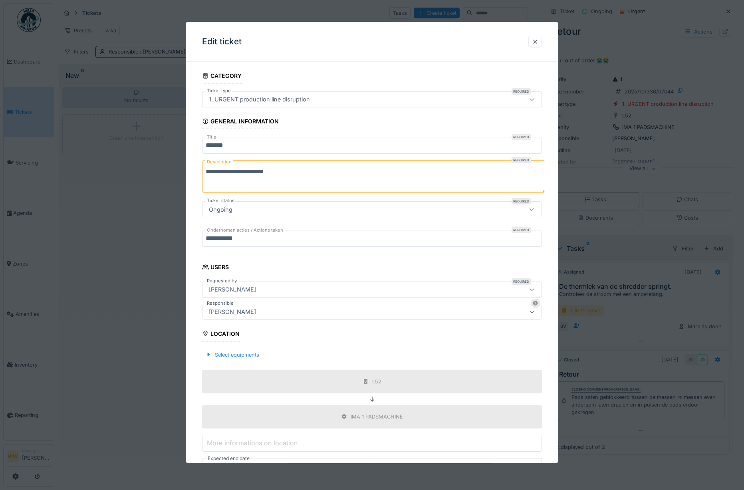
click at [330, 92] on div "1. URGENT production line disruption" at bounding box center [372, 99] width 340 height 16
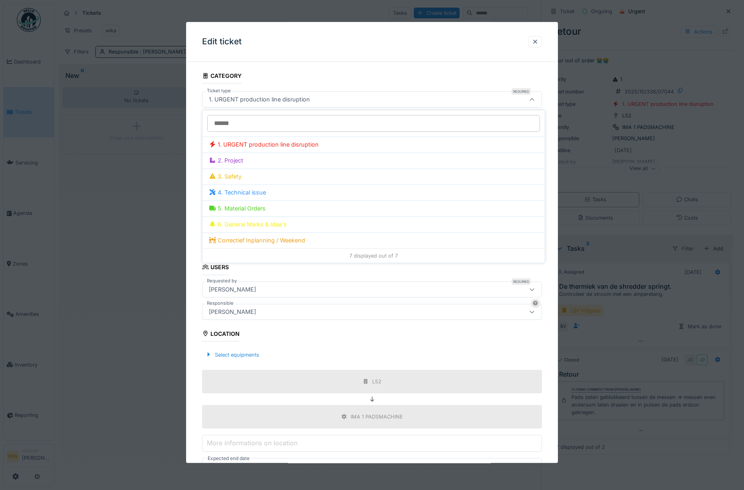
click at [255, 194] on div "4. Technical issue" at bounding box center [373, 192] width 329 height 9
type input "***"
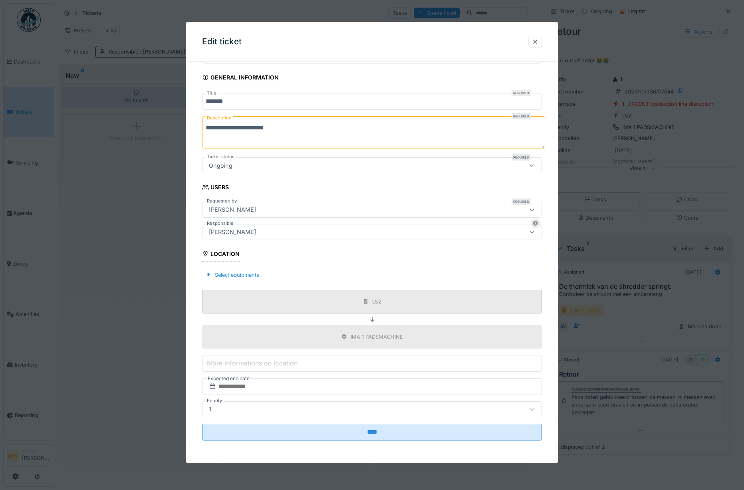
scroll to position [6, 0]
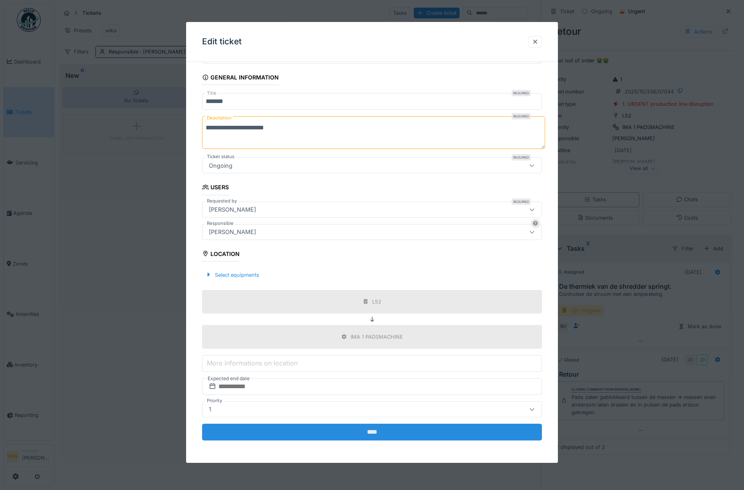
click at [377, 430] on input "****" at bounding box center [372, 431] width 340 height 17
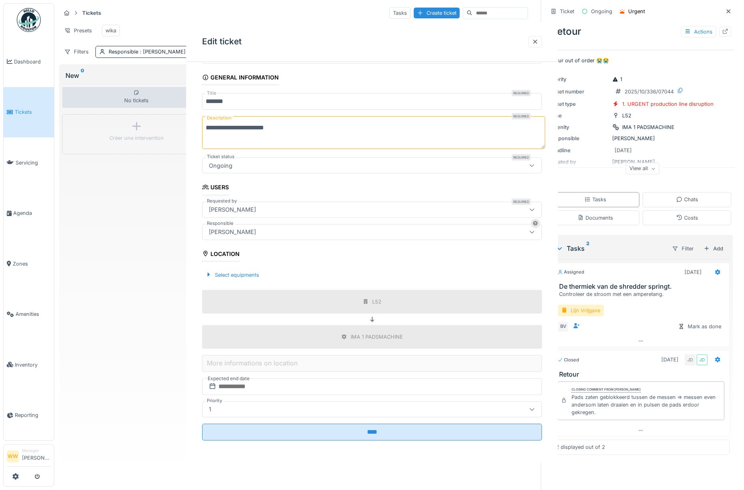
scroll to position [0, 0]
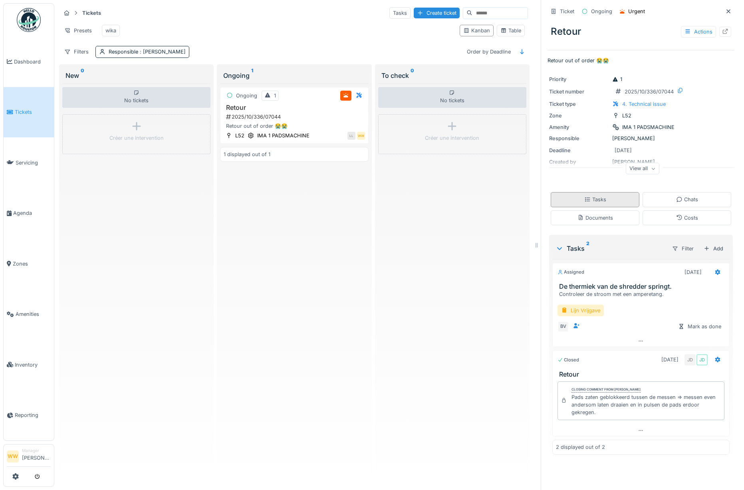
drag, startPoint x: 608, startPoint y: 192, endPoint x: 609, endPoint y: 198, distance: 6.5
click at [588, 192] on div "Tasks" at bounding box center [594, 199] width 89 height 15
click at [588, 216] on div "Documents" at bounding box center [594, 217] width 89 height 15
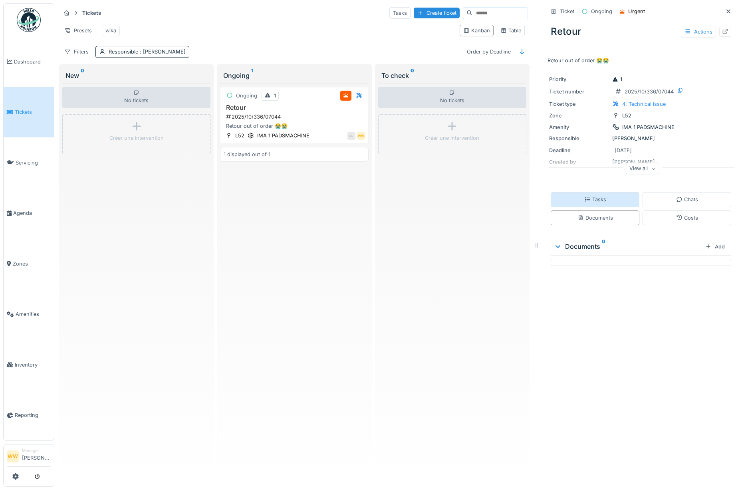
click at [588, 196] on div "Tasks" at bounding box center [594, 199] width 89 height 15
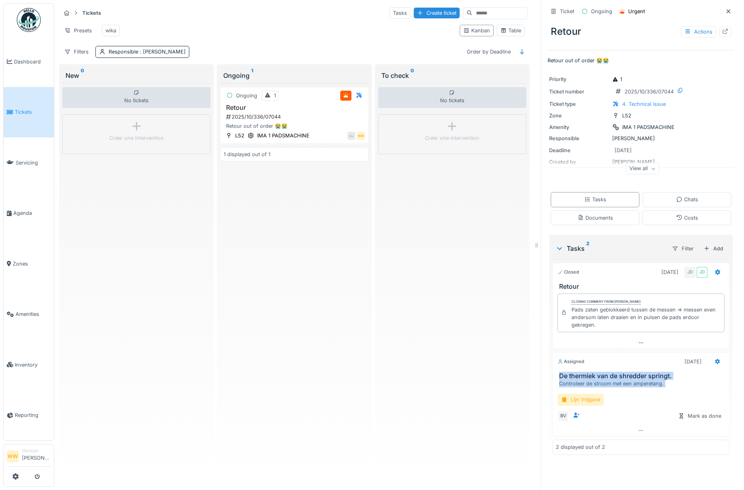
drag, startPoint x: 661, startPoint y: 383, endPoint x: 552, endPoint y: 372, distance: 108.7
click at [552, 372] on div "Assigned 10/8/2025 De thermiek van de shredder springt. Controleer de stroom me…" at bounding box center [640, 394] width 177 height 85
copy div "De thermiek van de shredder springt. Controleer de stroom met een amperetang. L…"
click at [308, 111] on h3 "Retour" at bounding box center [294, 108] width 141 height 8
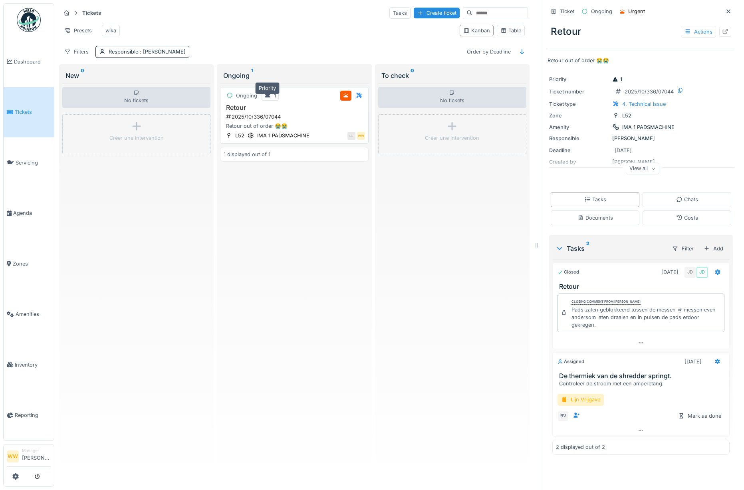
drag, startPoint x: 234, startPoint y: 100, endPoint x: 255, endPoint y: 105, distance: 21.7
click at [260, 101] on div "Ongoing 1" at bounding box center [251, 96] width 55 height 10
drag, startPoint x: 587, startPoint y: 10, endPoint x: 608, endPoint y: 13, distance: 20.9
click at [588, 13] on div "Ongoing" at bounding box center [596, 11] width 36 height 10
click at [505, 33] on div "Table" at bounding box center [510, 31] width 21 height 8
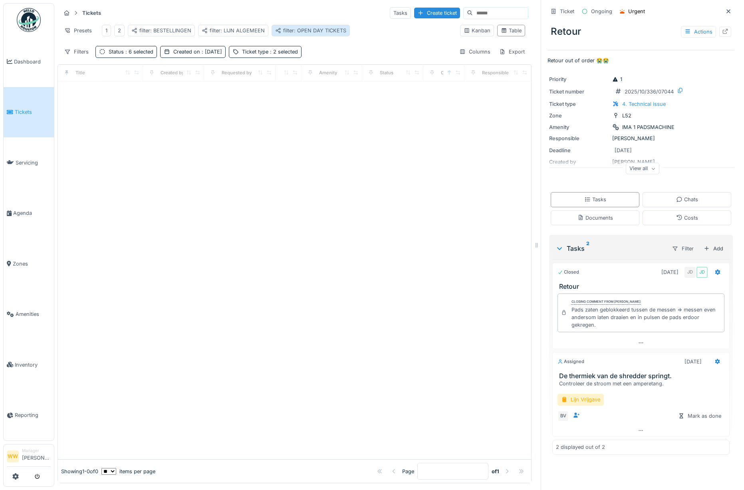
click at [313, 33] on div "filter: OPEN DAY TICKETS" at bounding box center [310, 31] width 71 height 8
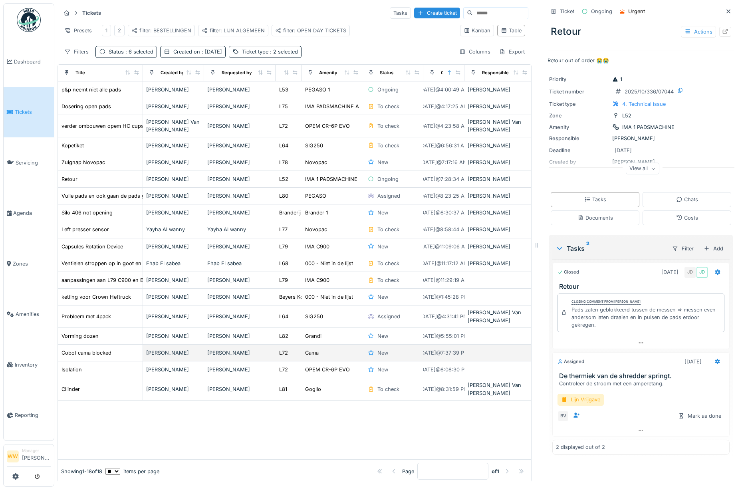
click at [337, 353] on div "Cama" at bounding box center [332, 352] width 54 height 8
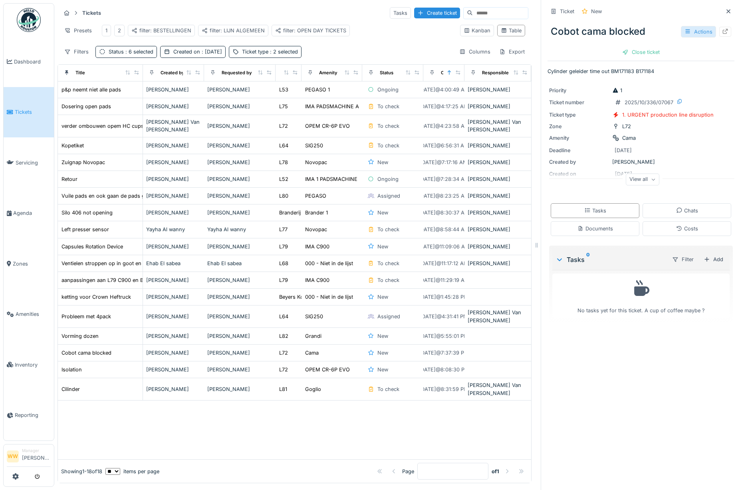
click at [588, 31] on div "Actions" at bounding box center [698, 32] width 35 height 12
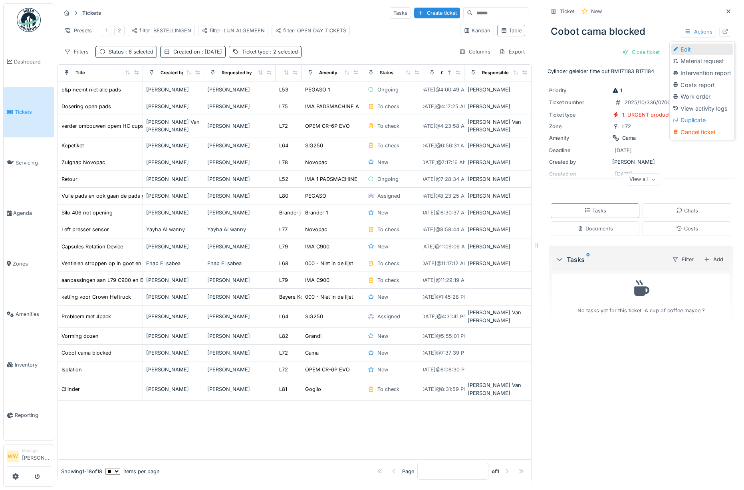
click at [588, 46] on div "Edit" at bounding box center [701, 50] width 61 height 12
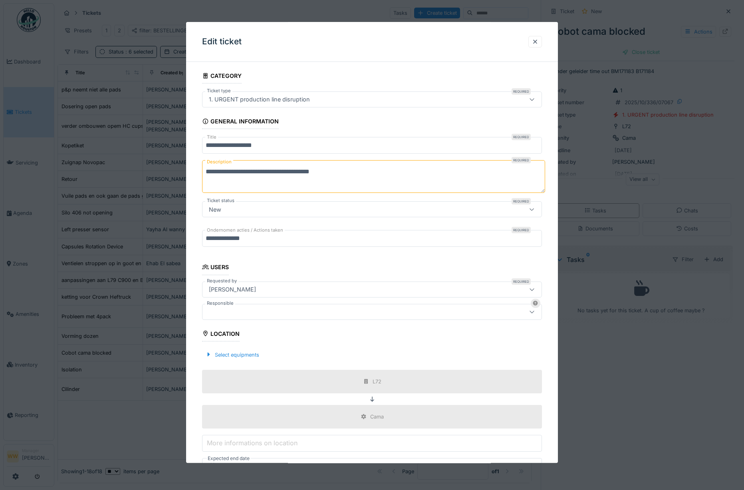
click at [244, 309] on div at bounding box center [352, 311] width 293 height 9
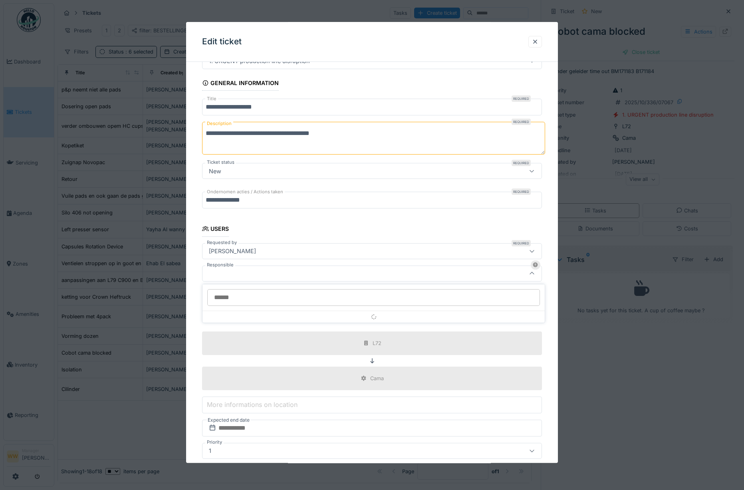
scroll to position [69, 0]
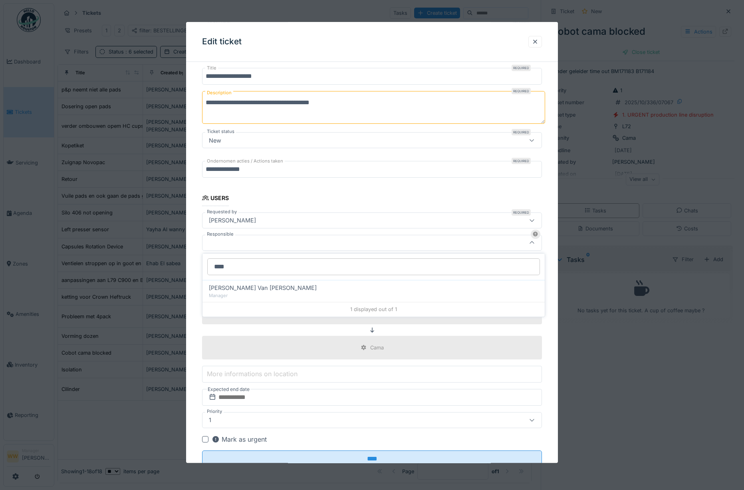
type input "****"
click at [245, 293] on div "Manager" at bounding box center [373, 295] width 329 height 7
type input "****"
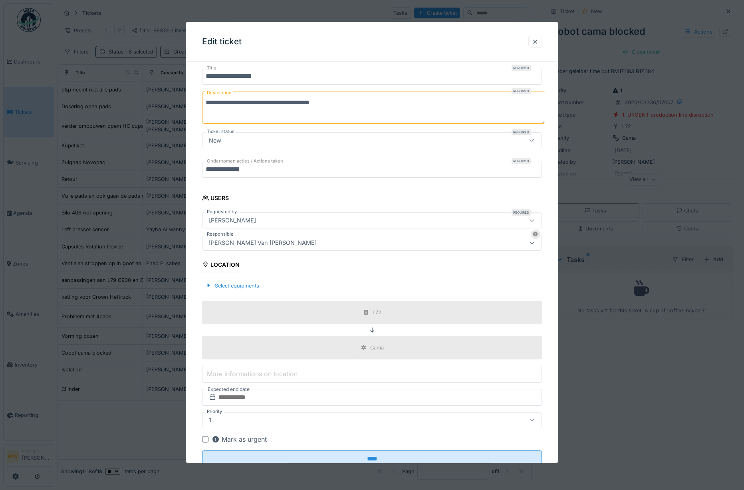
scroll to position [96, 0]
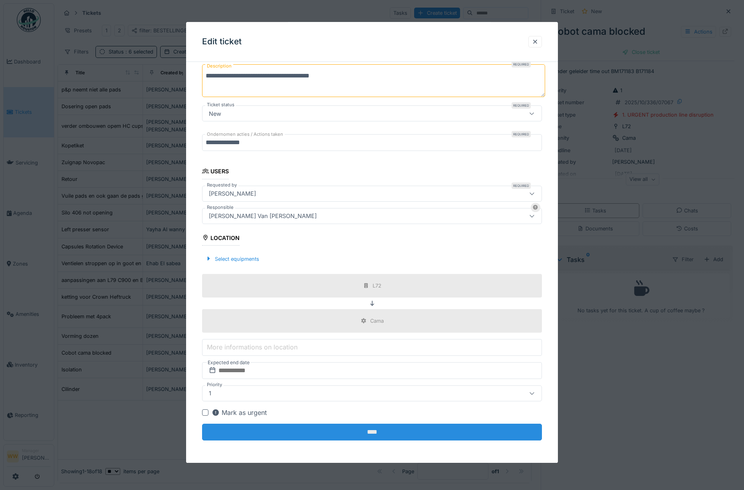
click at [401, 431] on input "****" at bounding box center [372, 431] width 340 height 17
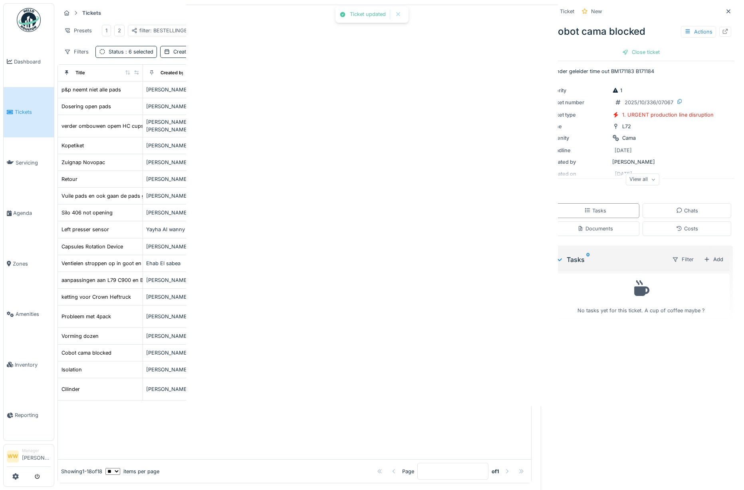
scroll to position [0, 0]
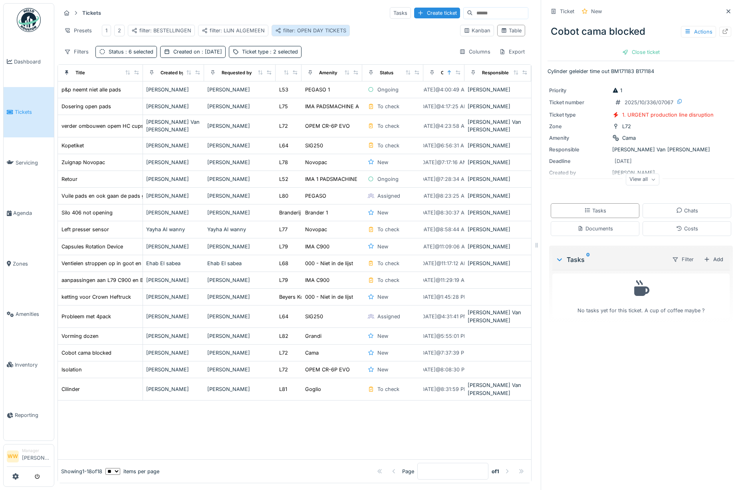
click at [330, 28] on div "filter: OPEN DAY TICKETS" at bounding box center [310, 31] width 71 height 8
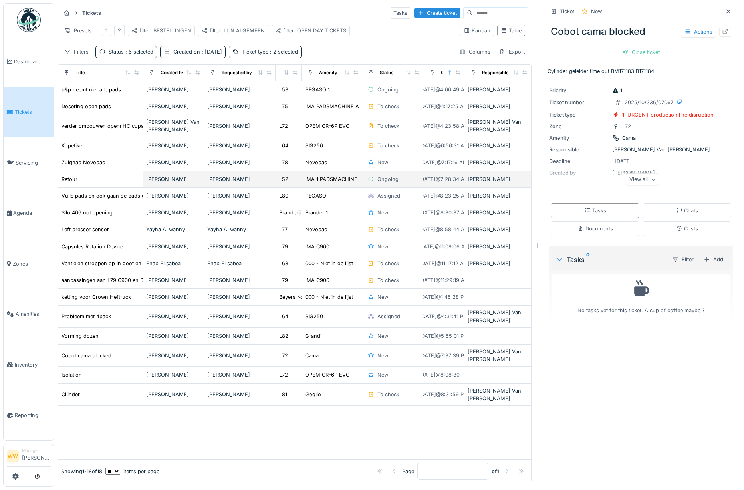
drag, startPoint x: 374, startPoint y: 184, endPoint x: 396, endPoint y: 184, distance: 21.2
click at [396, 184] on div "Ongoing" at bounding box center [392, 178] width 54 height 9
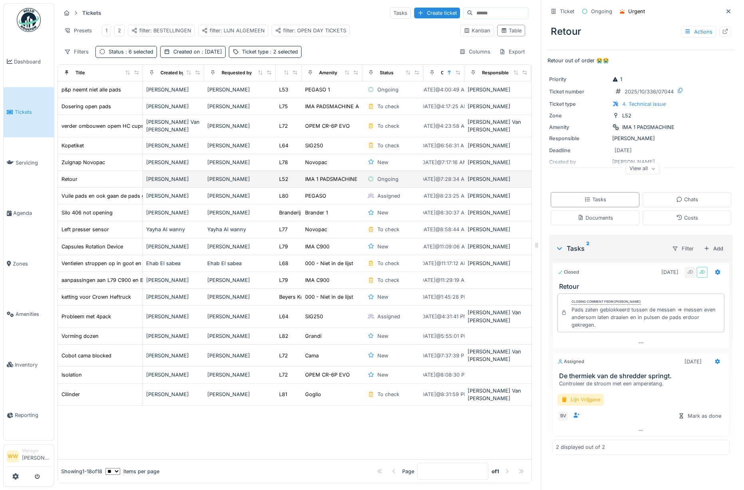
click at [377, 183] on div "Ongoing" at bounding box center [387, 179] width 21 height 8
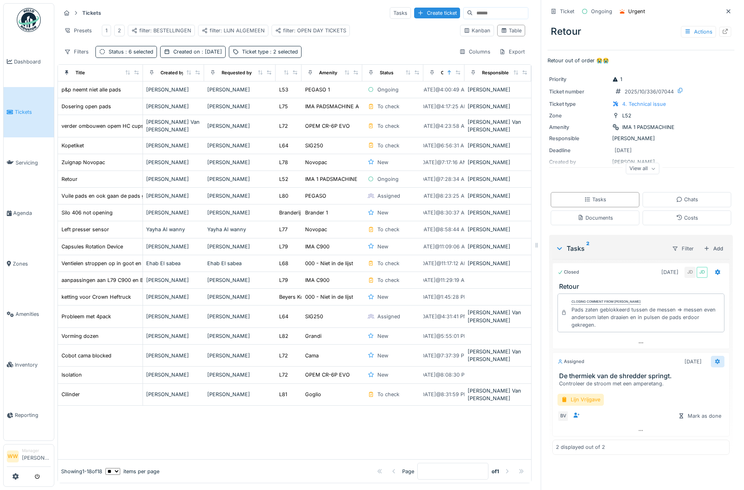
click at [588, 363] on div at bounding box center [717, 362] width 14 height 12
click at [588, 274] on div at bounding box center [717, 272] width 14 height 12
click at [588, 275] on div at bounding box center [717, 272] width 14 height 12
click at [588, 30] on div "Actions" at bounding box center [698, 32] width 35 height 12
click at [588, 35] on div "Retour Actions" at bounding box center [640, 31] width 187 height 21
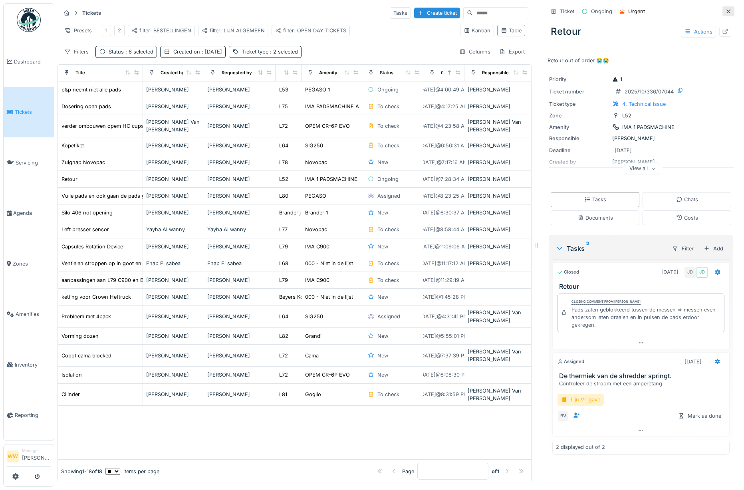
click at [588, 11] on icon at bounding box center [728, 11] width 4 height 4
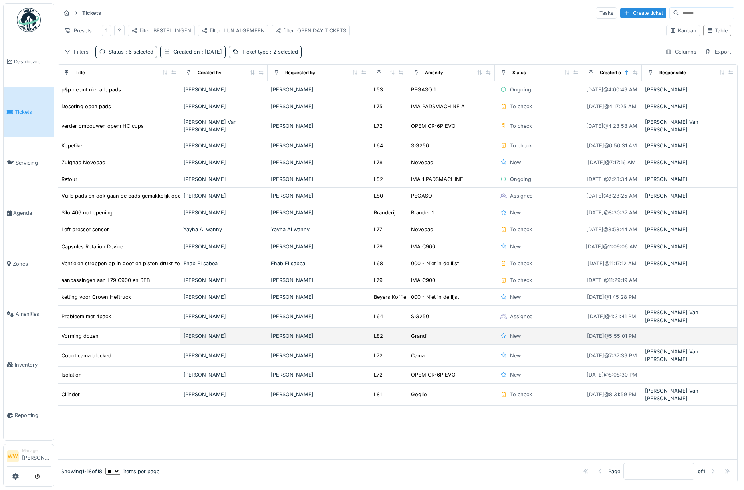
click at [330, 332] on div "[PERSON_NAME]" at bounding box center [319, 336] width 96 height 8
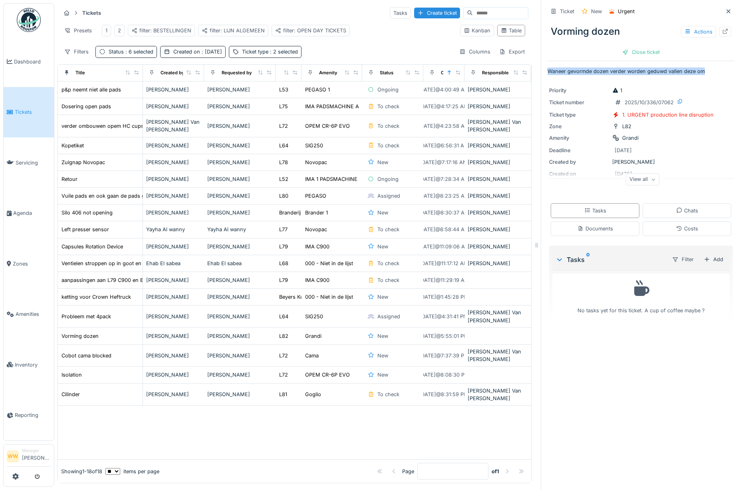
drag, startPoint x: 542, startPoint y: 69, endPoint x: 706, endPoint y: 71, distance: 164.1
click at [588, 71] on p "Waneer gevormde dozen verder worden geduwd vallen deze om" at bounding box center [640, 71] width 187 height 8
copy p "Waneer gevormde dozen verder worden geduwd vallen deze om"
click at [588, 51] on div "Close ticket" at bounding box center [641, 52] width 44 height 11
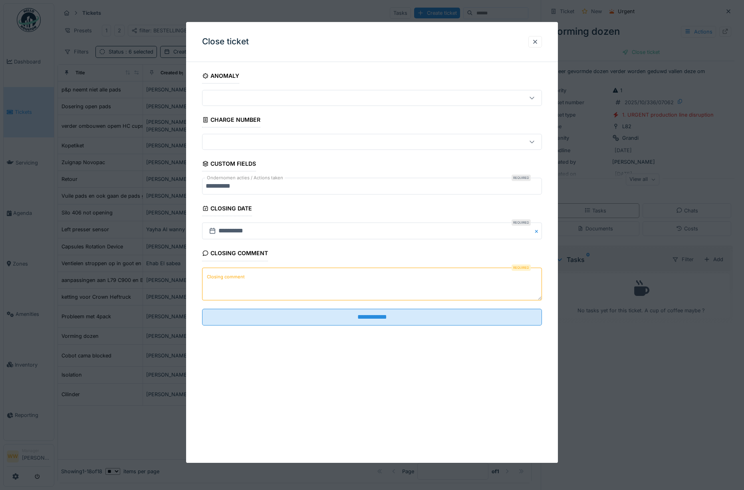
click at [279, 277] on textarea "Closing comment" at bounding box center [372, 283] width 340 height 33
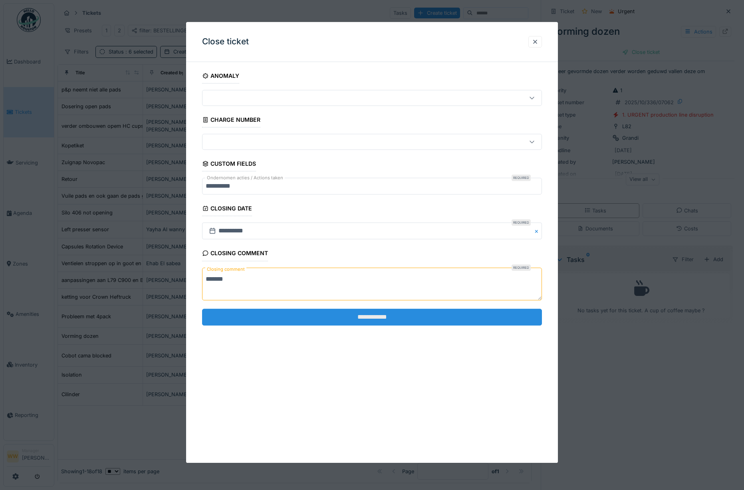
type textarea "*******"
click at [388, 316] on input "**********" at bounding box center [372, 317] width 340 height 17
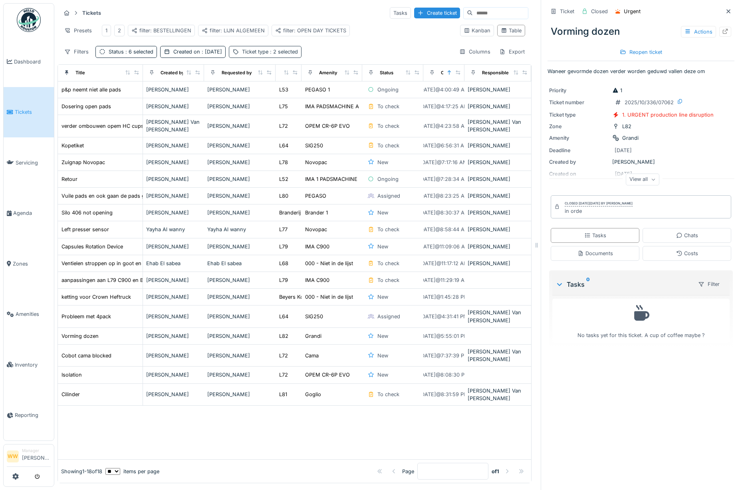
click at [255, 55] on div "Ticket type : 2 selected" at bounding box center [270, 52] width 56 height 8
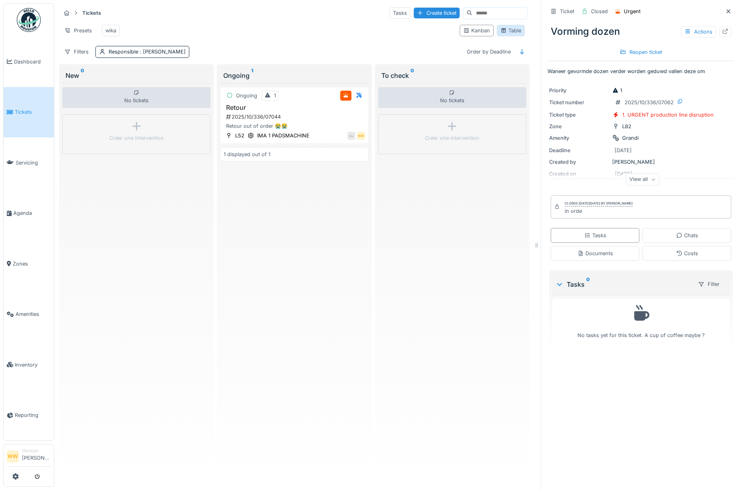
click at [508, 32] on div "Table" at bounding box center [510, 31] width 21 height 8
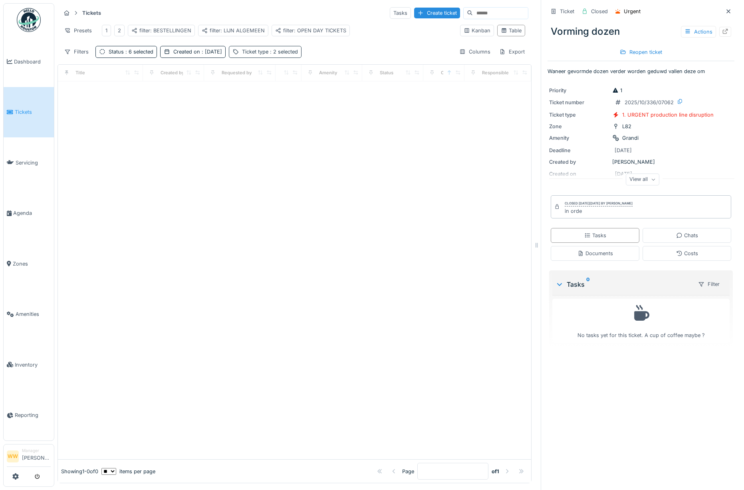
click at [281, 55] on span ": 2 selected" at bounding box center [283, 52] width 30 height 6
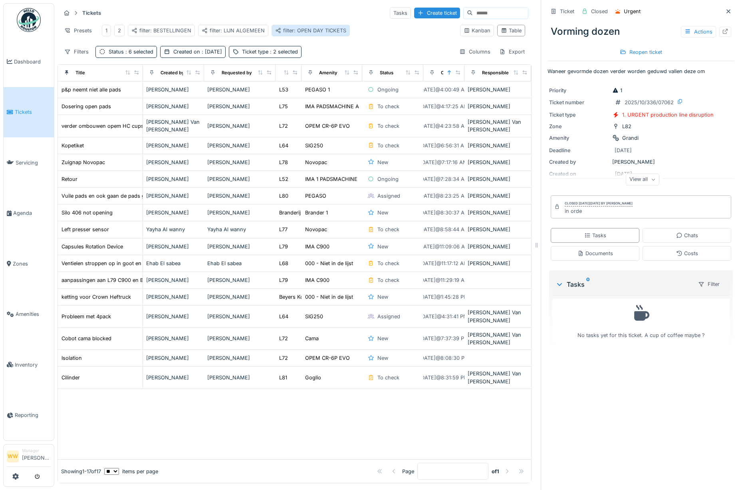
click at [311, 32] on div "filter: OPEN DAY TICKETS" at bounding box center [310, 31] width 71 height 8
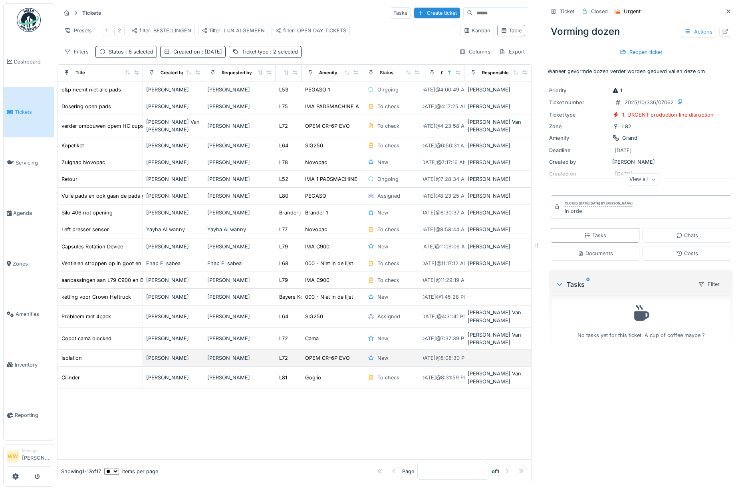
click at [264, 355] on div "[PERSON_NAME]" at bounding box center [239, 358] width 65 height 8
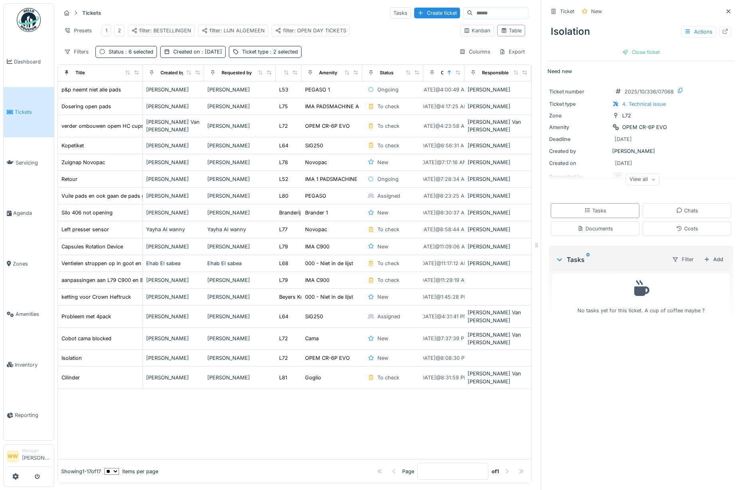
click at [639, 180] on div "View all" at bounding box center [642, 180] width 34 height 12
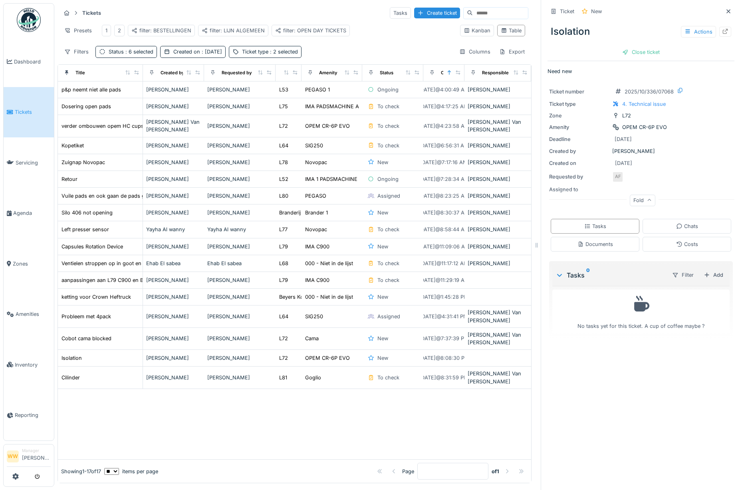
click at [629, 202] on div "Fold" at bounding box center [642, 200] width 26 height 12
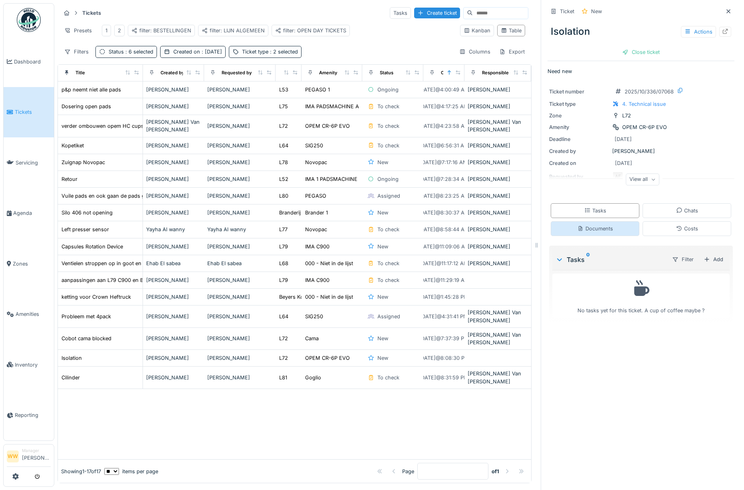
click at [600, 230] on div "Documents" at bounding box center [595, 229] width 36 height 8
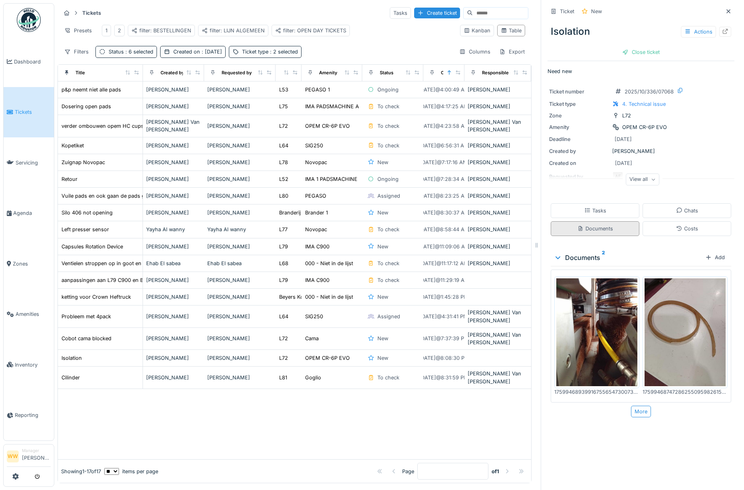
click at [598, 228] on div "Documents" at bounding box center [594, 228] width 89 height 15
click at [451, 398] on div at bounding box center [294, 424] width 473 height 71
